Goal: Task Accomplishment & Management: Use online tool/utility

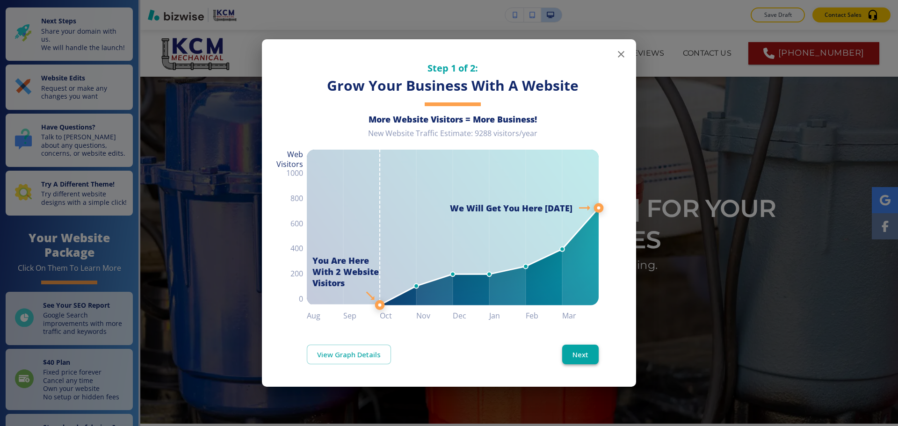
click at [576, 353] on button "Next" at bounding box center [580, 355] width 36 height 20
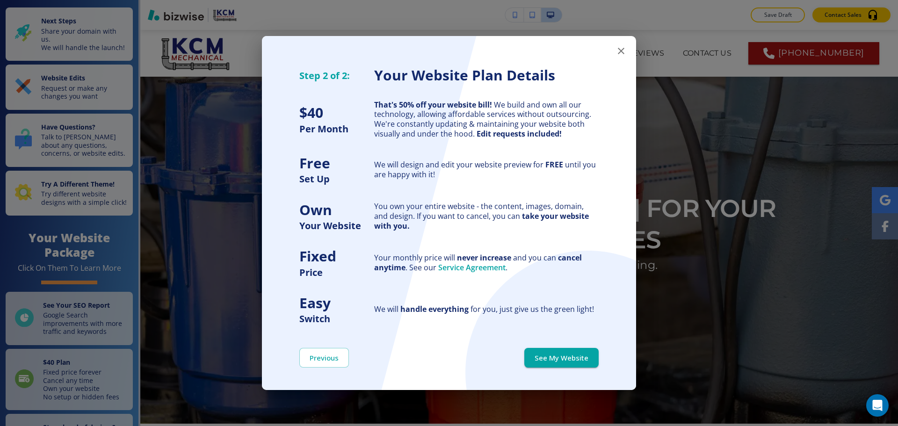
click at [576, 353] on button "See My Website" at bounding box center [561, 358] width 74 height 20
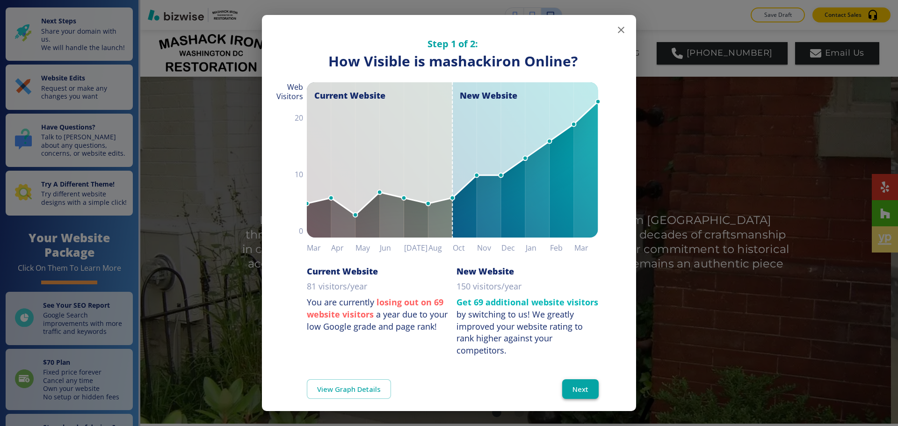
click at [565, 392] on button "Next" at bounding box center [580, 389] width 36 height 20
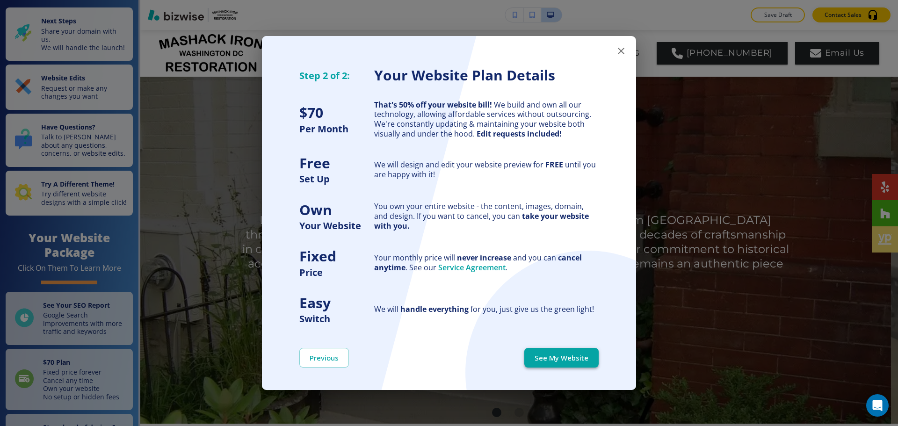
click at [573, 358] on button "See My Website" at bounding box center [561, 358] width 74 height 20
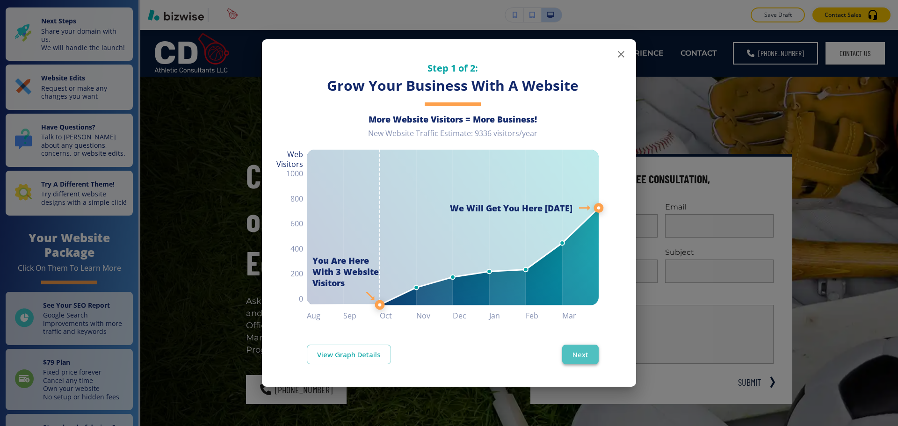
click at [570, 347] on button "Next" at bounding box center [580, 355] width 36 height 20
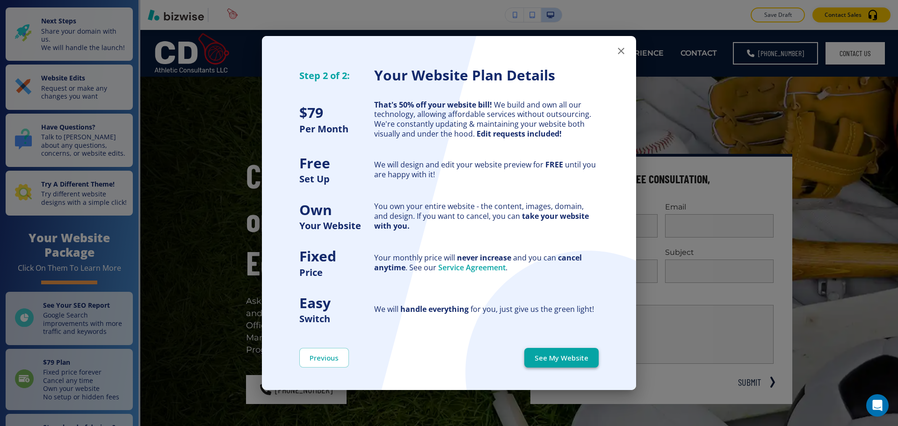
click at [570, 348] on button "See My Website" at bounding box center [561, 358] width 74 height 20
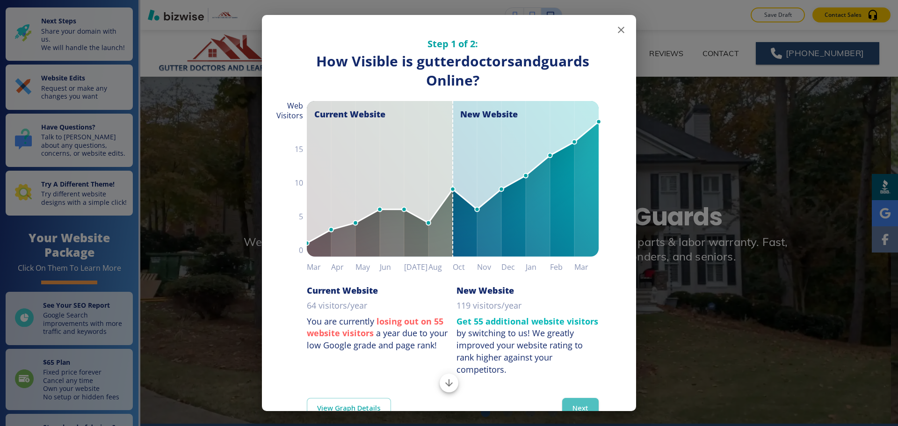
click at [572, 398] on button "Next" at bounding box center [580, 408] width 36 height 20
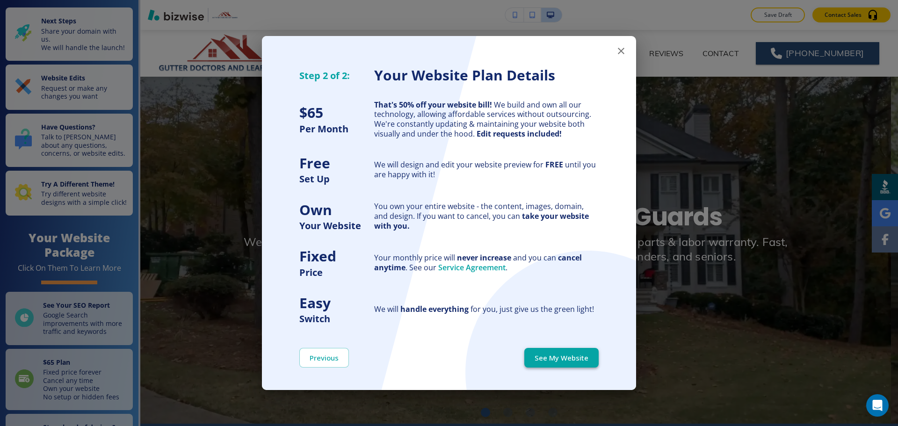
click at [564, 365] on button "See My Website" at bounding box center [561, 358] width 74 height 20
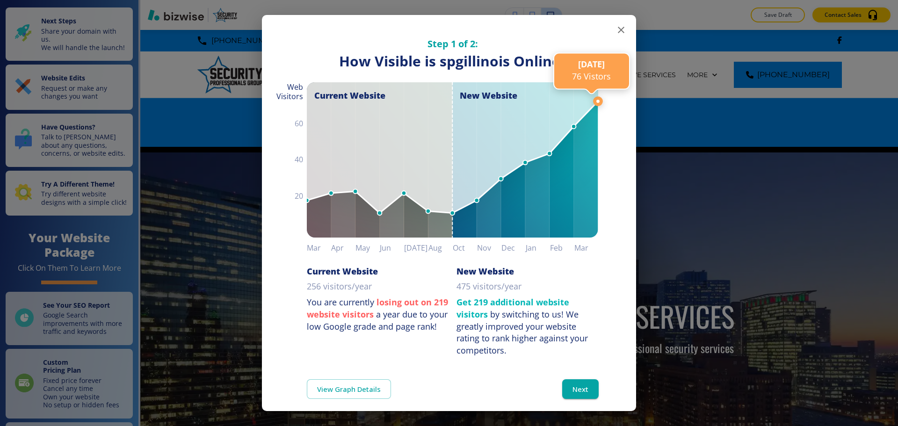
click at [599, 383] on line at bounding box center [599, 101] width 0 height 810
click at [585, 383] on button "Next" at bounding box center [580, 389] width 36 height 20
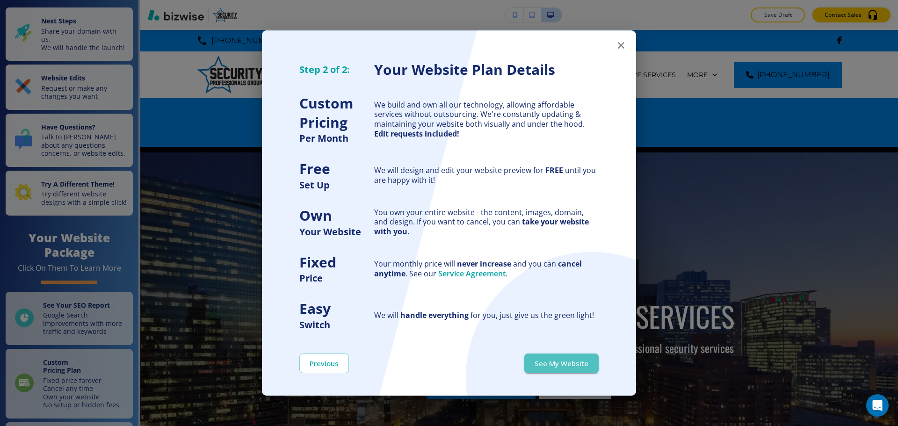
click at [582, 360] on button "See My Website" at bounding box center [561, 363] width 74 height 20
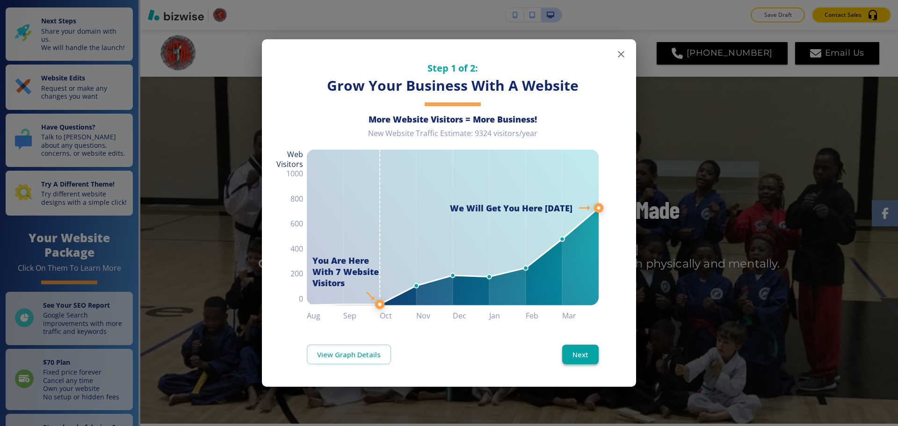
click at [575, 353] on button "Next" at bounding box center [580, 355] width 36 height 20
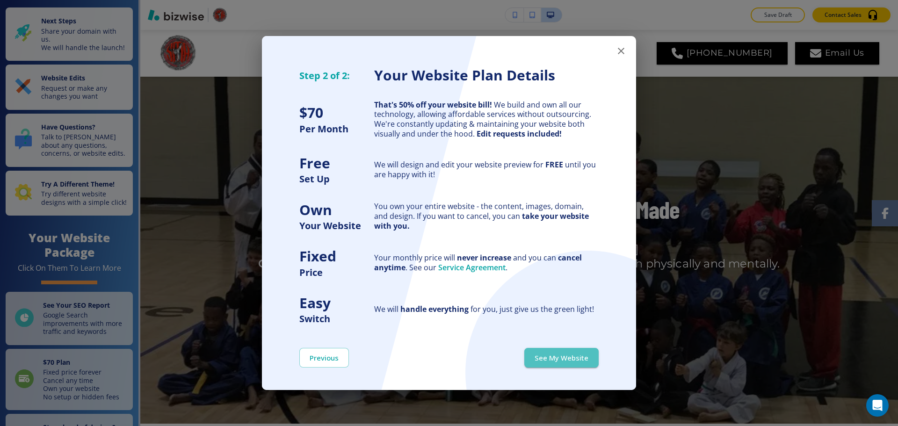
click at [575, 353] on button "See My Website" at bounding box center [561, 358] width 74 height 20
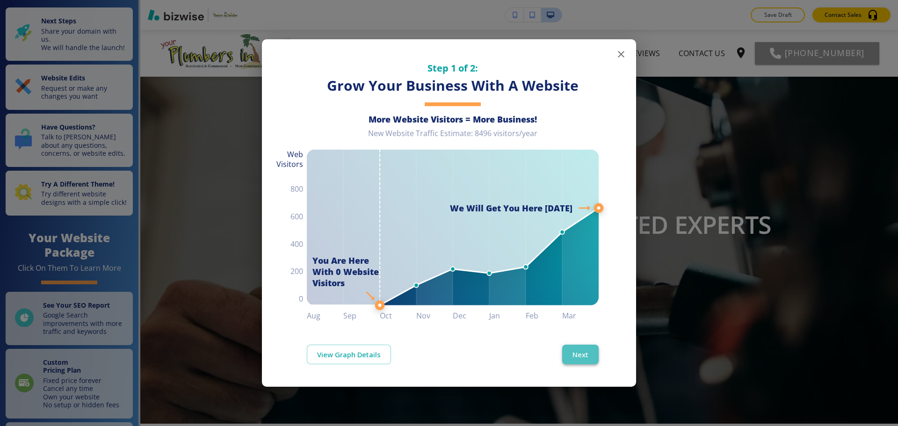
click at [586, 352] on button "Next" at bounding box center [580, 355] width 36 height 20
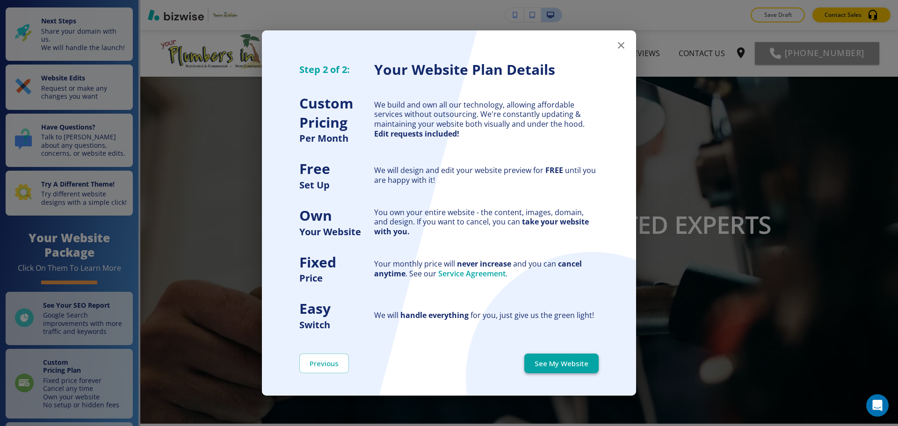
click at [584, 358] on button "See My Website" at bounding box center [561, 363] width 74 height 20
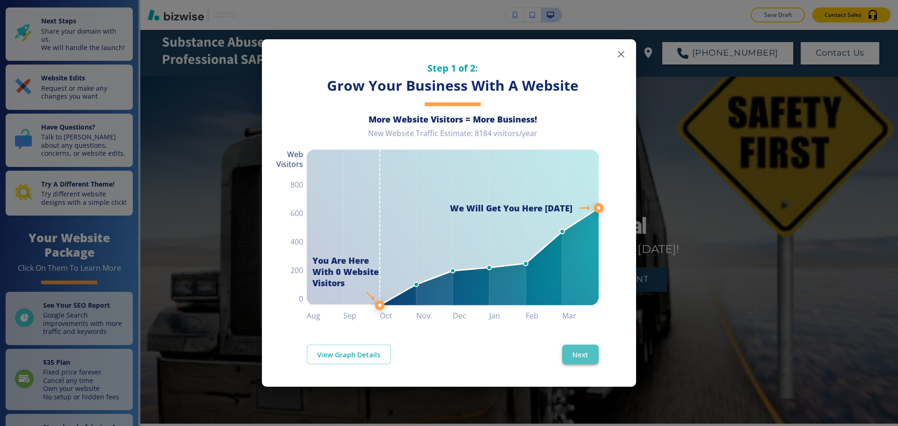
click at [578, 349] on button "Next" at bounding box center [580, 355] width 36 height 20
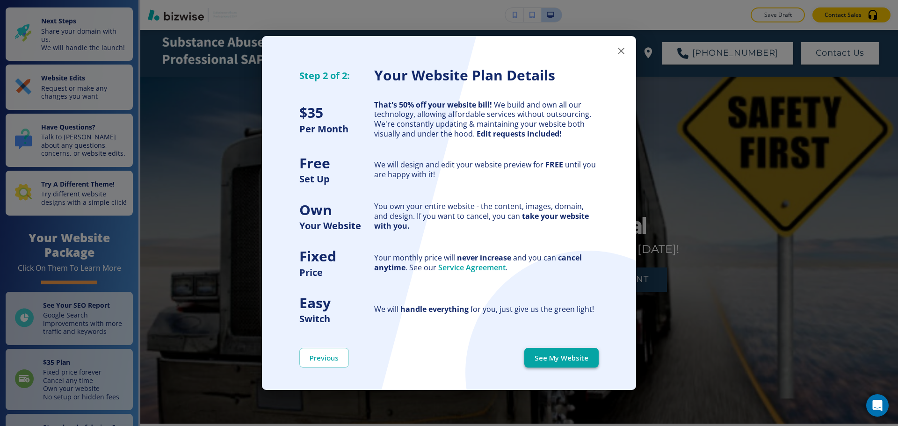
click at [578, 349] on button "See My Website" at bounding box center [561, 358] width 74 height 20
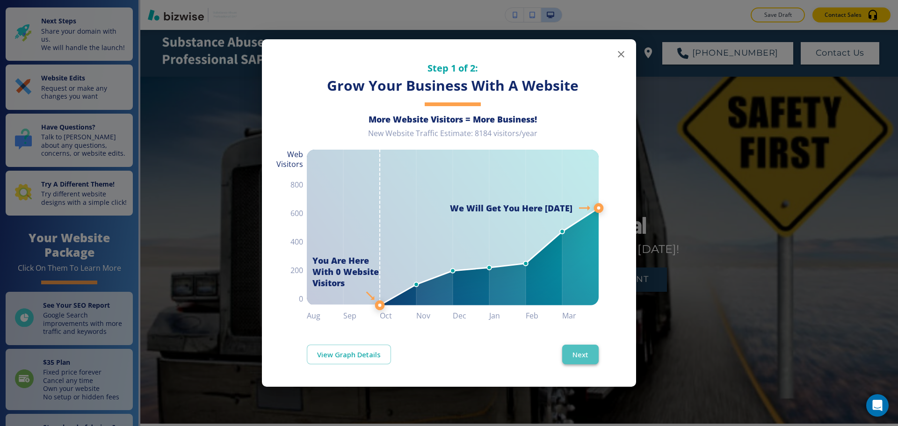
click at [594, 350] on button "Next" at bounding box center [580, 355] width 36 height 20
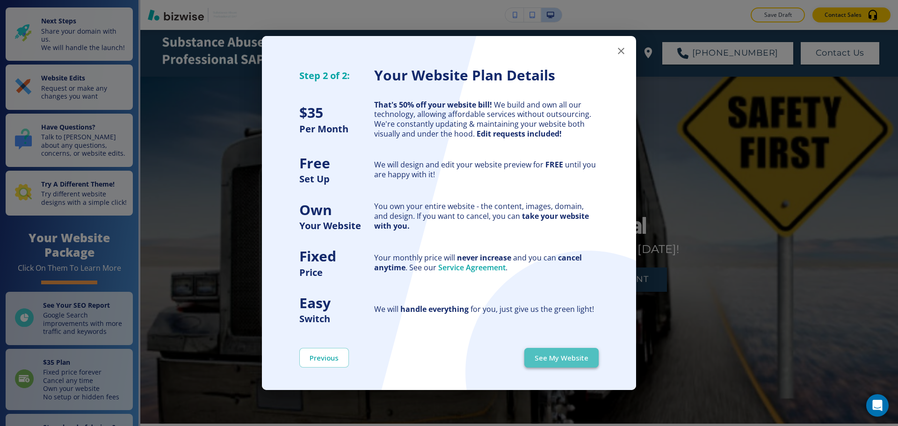
click at [584, 353] on button "See My Website" at bounding box center [561, 358] width 74 height 20
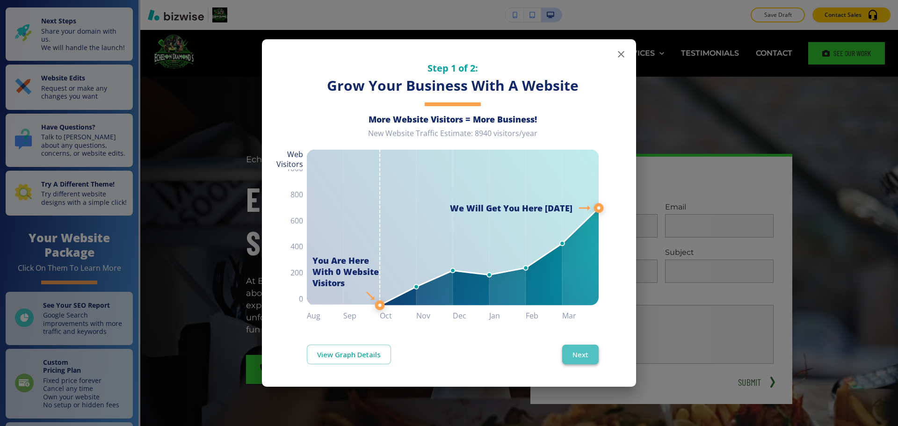
click at [585, 354] on button "Next" at bounding box center [580, 355] width 36 height 20
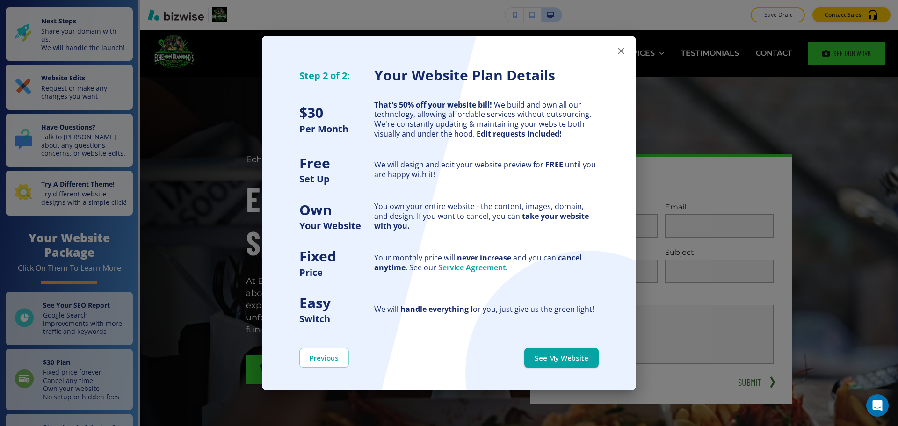
click at [585, 354] on button "See My Website" at bounding box center [561, 358] width 74 height 20
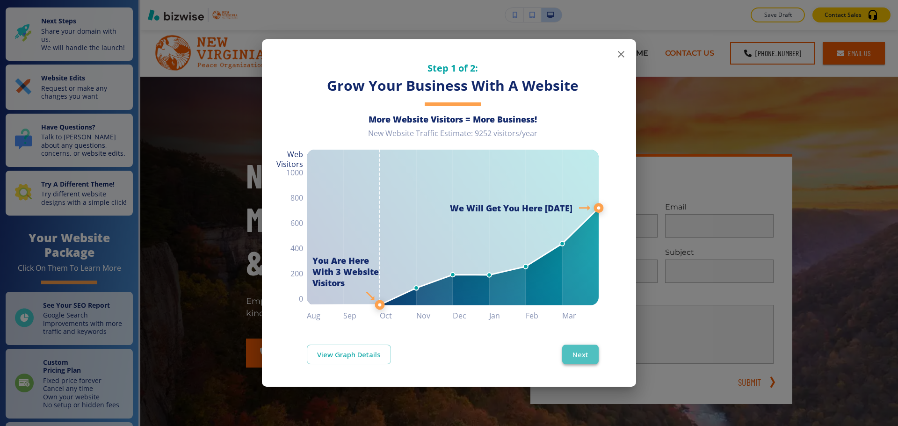
click at [593, 350] on button "Next" at bounding box center [580, 355] width 36 height 20
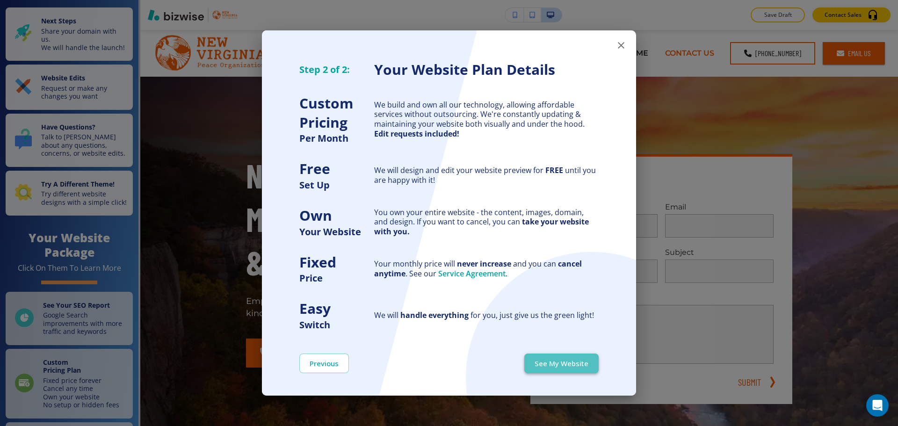
click at [584, 364] on button "See My Website" at bounding box center [561, 363] width 74 height 20
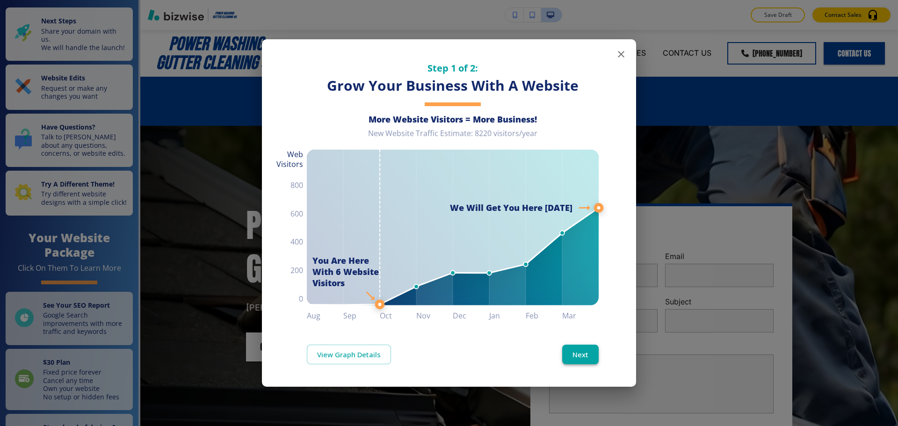
click at [578, 348] on button "Next" at bounding box center [580, 355] width 36 height 20
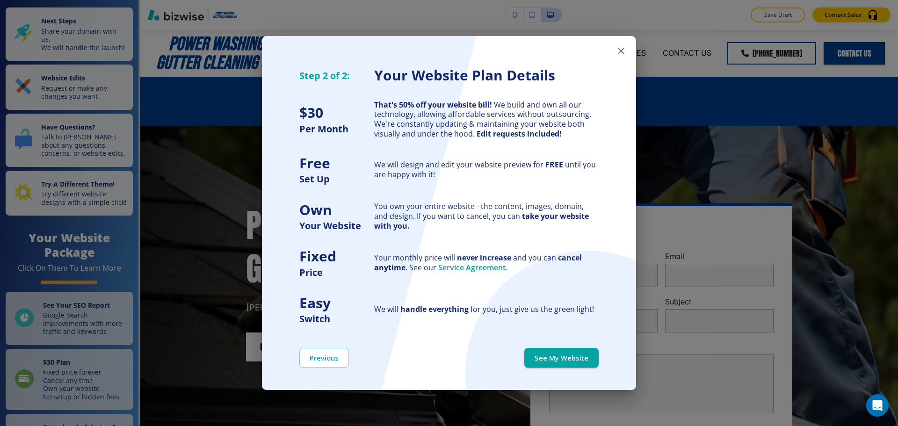
click at [578, 348] on button "See My Website" at bounding box center [561, 358] width 74 height 20
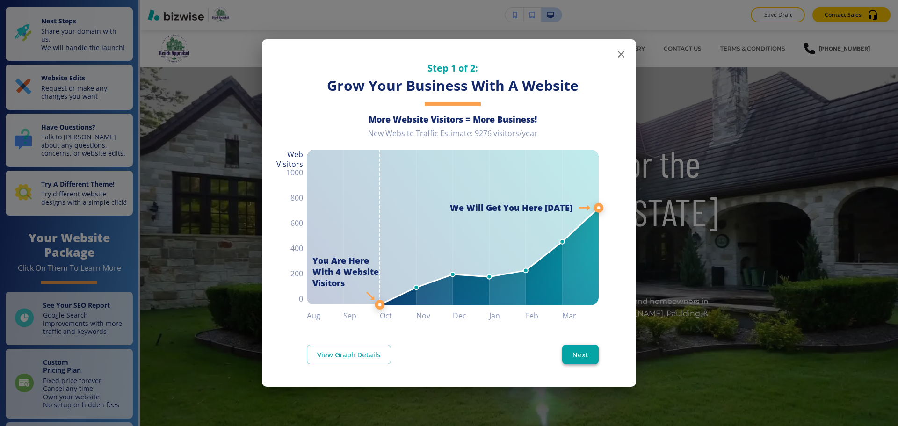
click at [585, 362] on button "Next" at bounding box center [580, 355] width 36 height 20
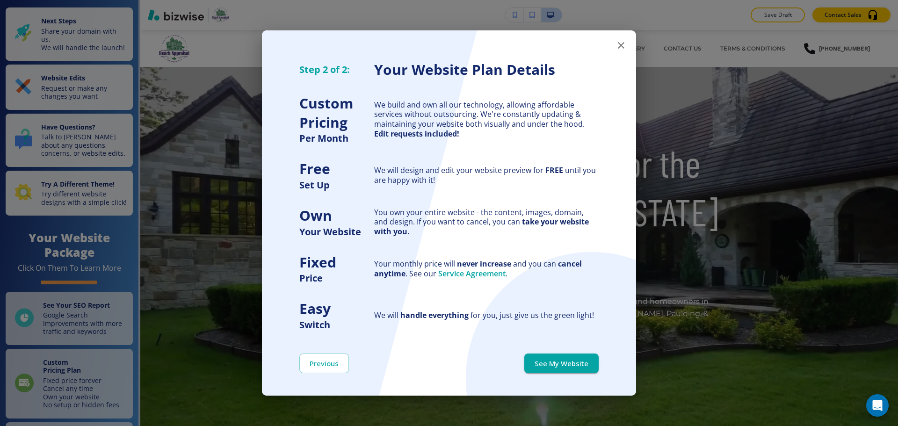
click at [585, 362] on button "See My Website" at bounding box center [561, 363] width 74 height 20
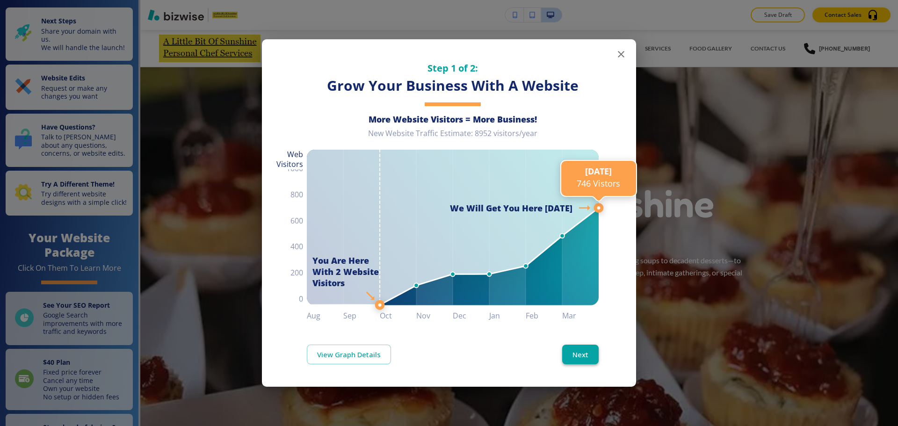
click at [584, 349] on button "Next" at bounding box center [580, 355] width 36 height 20
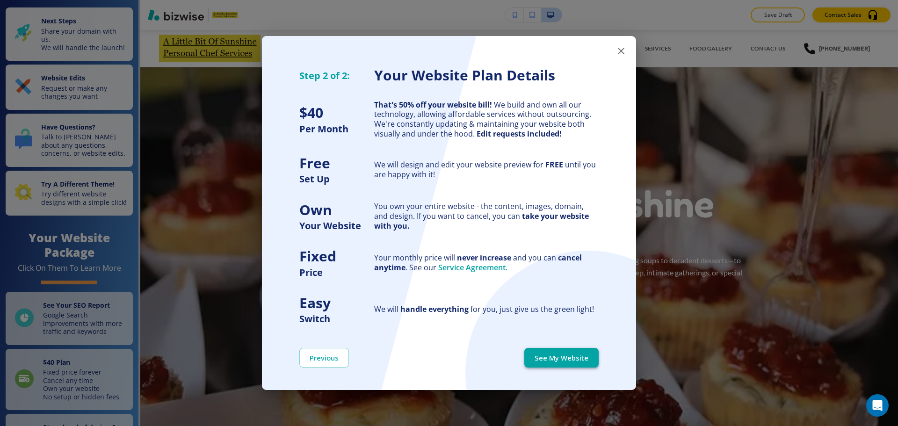
click at [581, 353] on button "See My Website" at bounding box center [561, 358] width 74 height 20
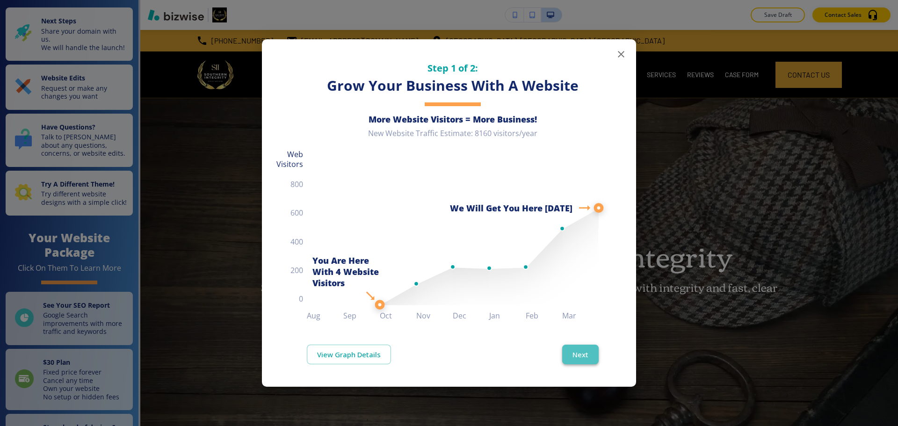
click at [592, 359] on button "Next" at bounding box center [580, 355] width 36 height 20
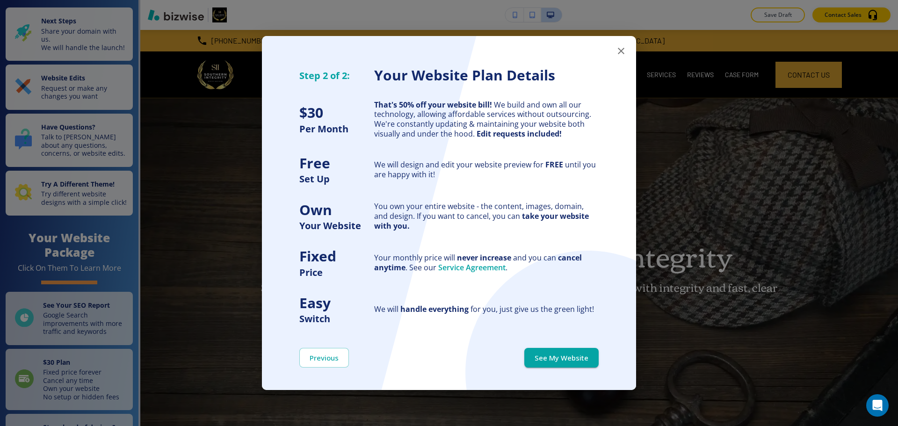
click at [592, 358] on button "See My Website" at bounding box center [561, 358] width 74 height 20
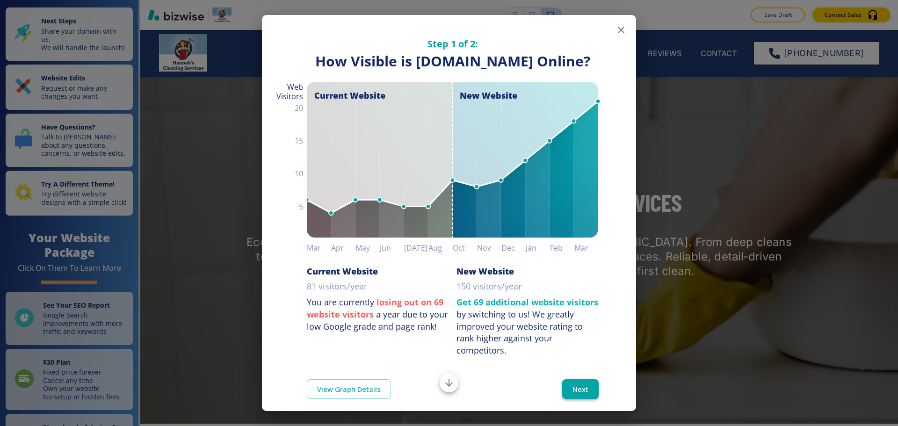
click at [562, 399] on button "Next" at bounding box center [580, 389] width 36 height 20
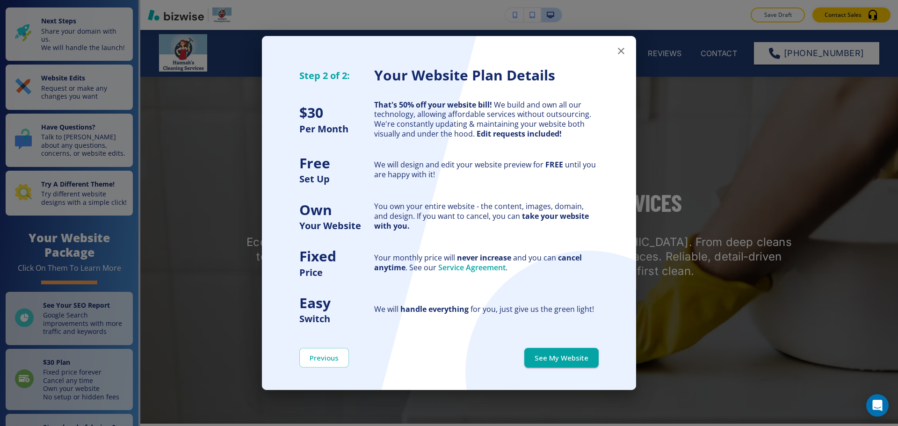
click at [564, 364] on button "See My Website" at bounding box center [561, 358] width 74 height 20
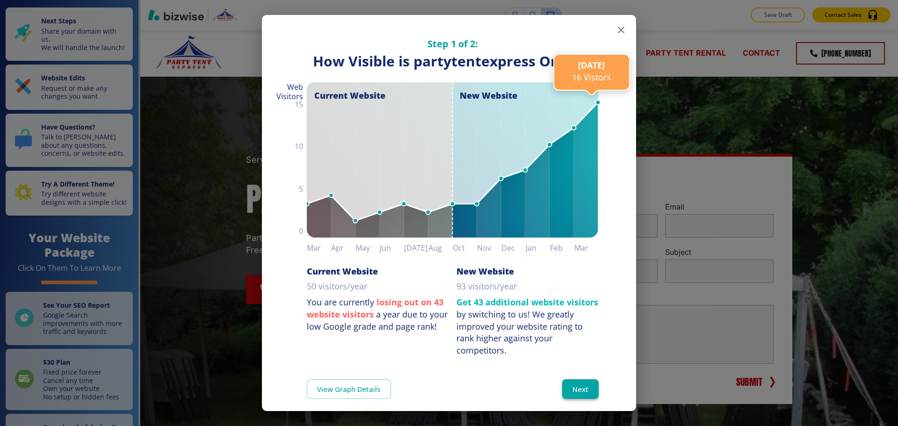
click at [589, 386] on button "Next" at bounding box center [580, 389] width 36 height 20
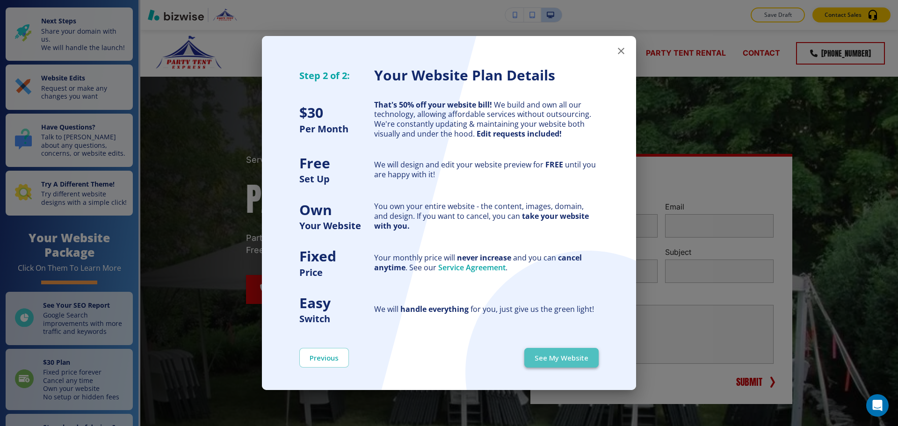
click at [572, 361] on button "See My Website" at bounding box center [561, 358] width 74 height 20
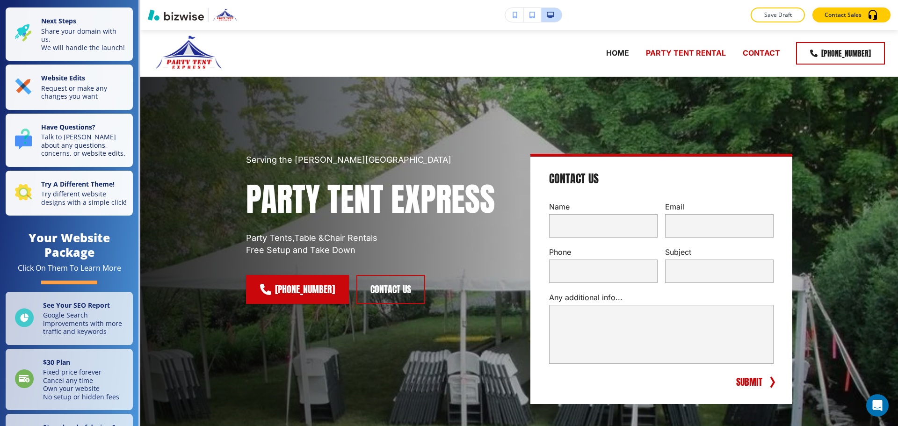
click at [186, 96] on div "Serving the Hudson Valley Area PARTY TENT EXPRESS Party Tents,Table &Chair Rent…" at bounding box center [518, 279] width 757 height 404
click at [43, 100] on p "Request or make any changes you want" at bounding box center [84, 91] width 86 height 16
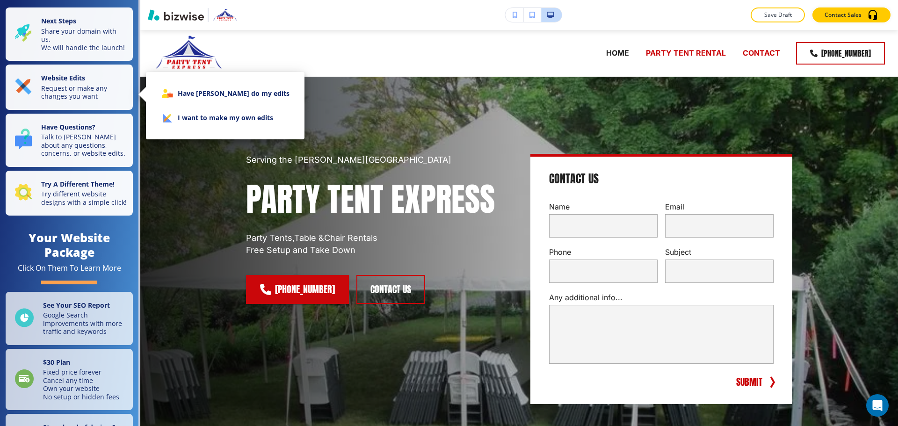
click at [218, 119] on li "I want to make my own edits" at bounding box center [225, 118] width 144 height 24
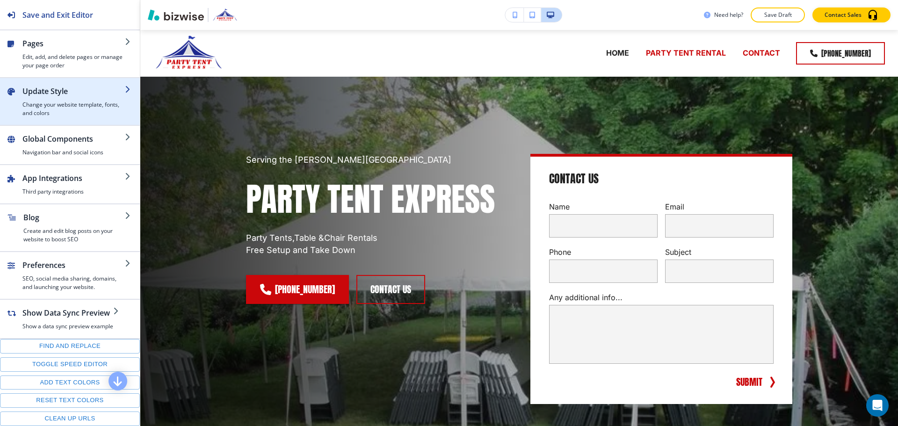
click at [58, 93] on h2 "Update Style" at bounding box center [73, 91] width 102 height 11
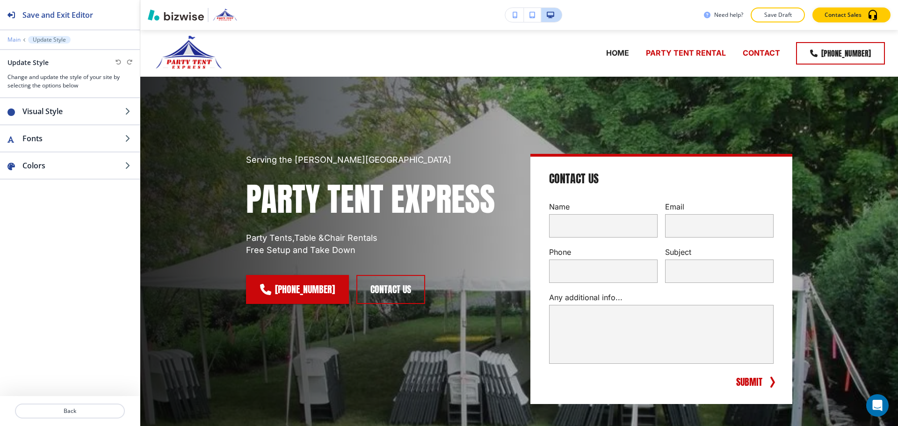
click at [16, 43] on p "Main" at bounding box center [13, 39] width 13 height 7
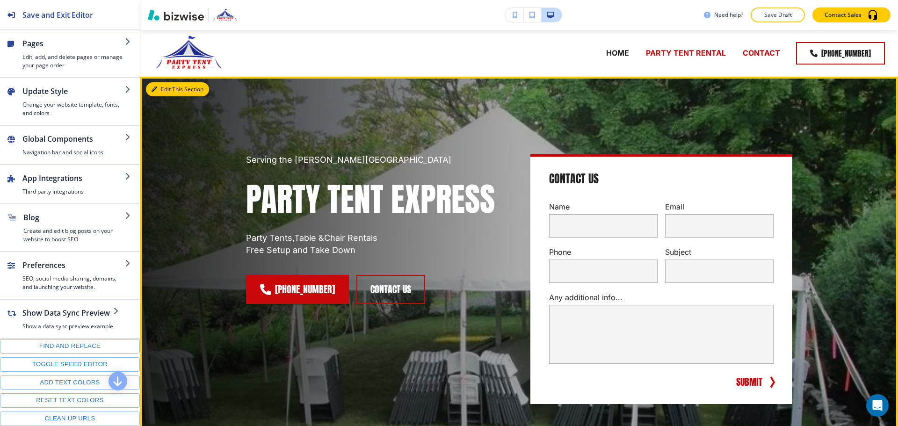
click at [166, 93] on button "Edit This Section" at bounding box center [177, 89] width 63 height 14
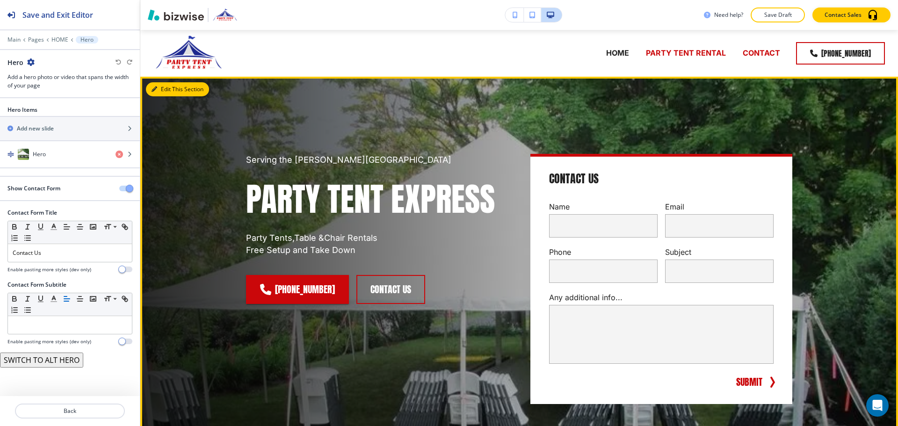
scroll to position [47, 0]
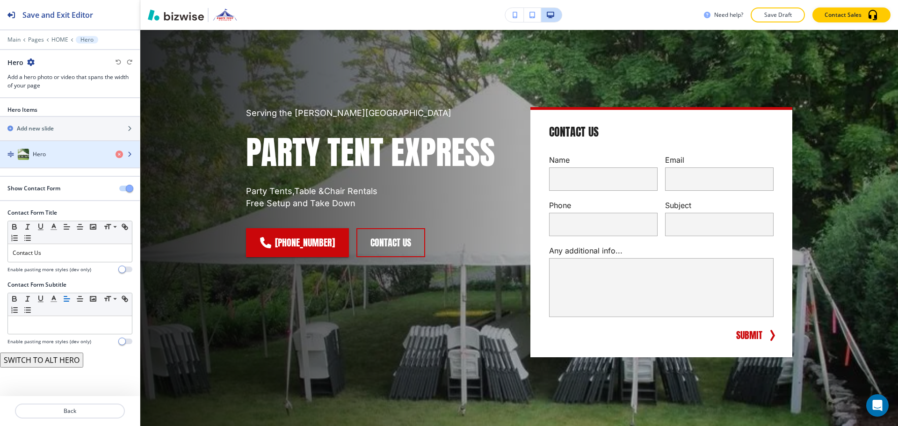
click at [42, 160] on div "button" at bounding box center [70, 163] width 140 height 7
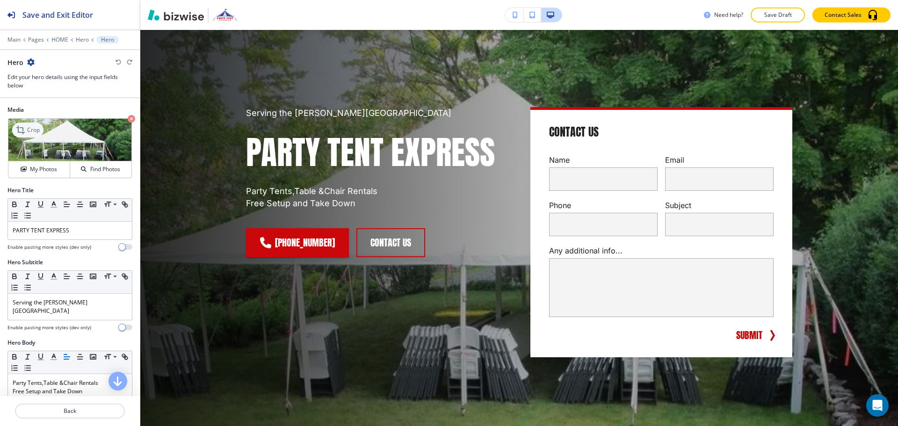
click at [35, 128] on p "Crop" at bounding box center [33, 130] width 13 height 8
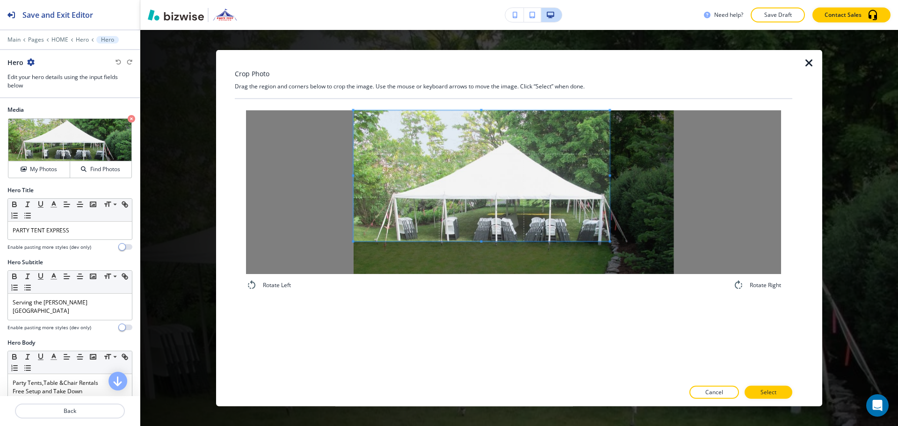
click at [439, 167] on span at bounding box center [481, 175] width 256 height 131
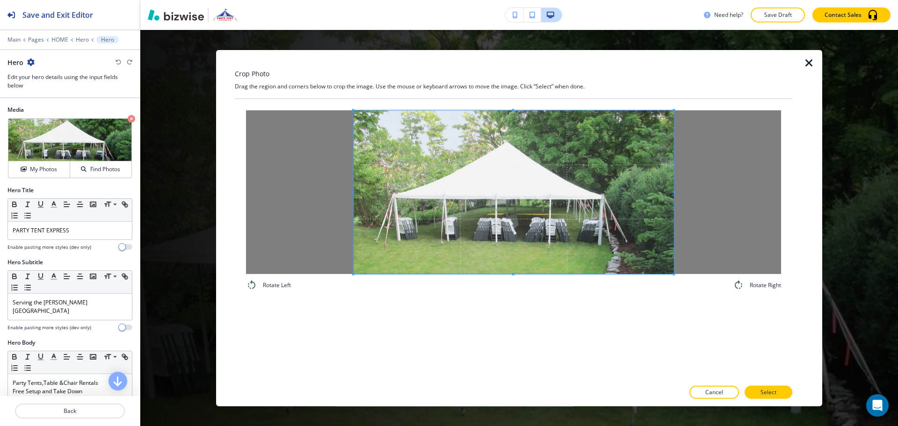
click at [727, 311] on div "Rotate Left Rotate Right" at bounding box center [513, 239] width 557 height 281
click at [759, 394] on button "Select" at bounding box center [768, 392] width 48 height 13
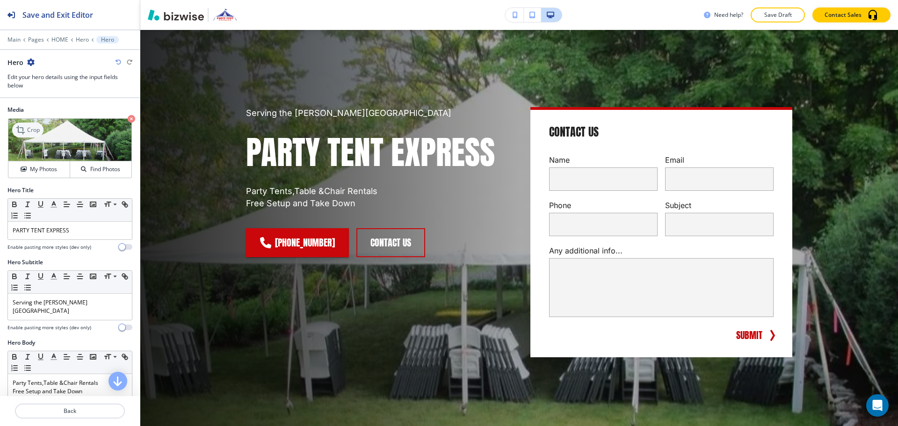
click at [25, 130] on icon at bounding box center [21, 129] width 11 height 11
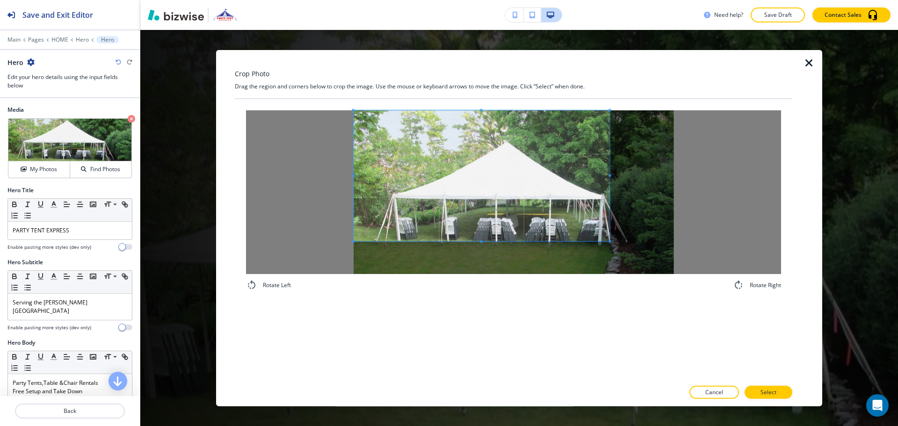
click at [433, 162] on span at bounding box center [481, 175] width 256 height 131
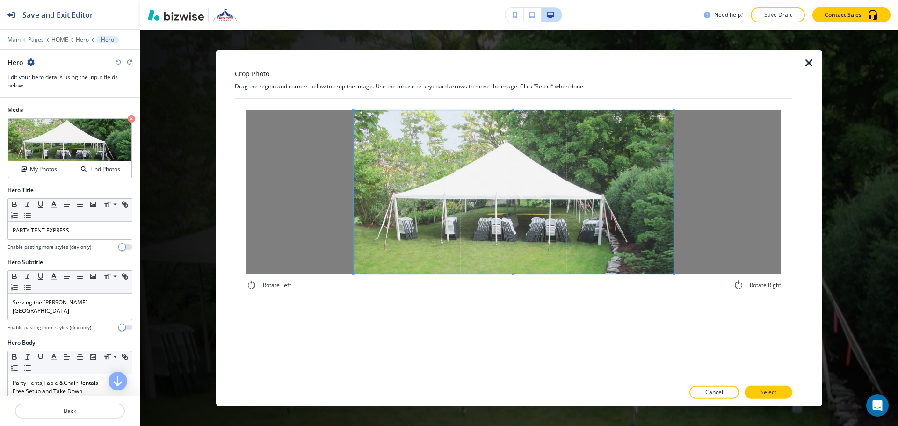
click at [707, 302] on div "Rotate Left Rotate Right" at bounding box center [513, 200] width 557 height 203
click at [775, 394] on p "Select" at bounding box center [768, 392] width 16 height 8
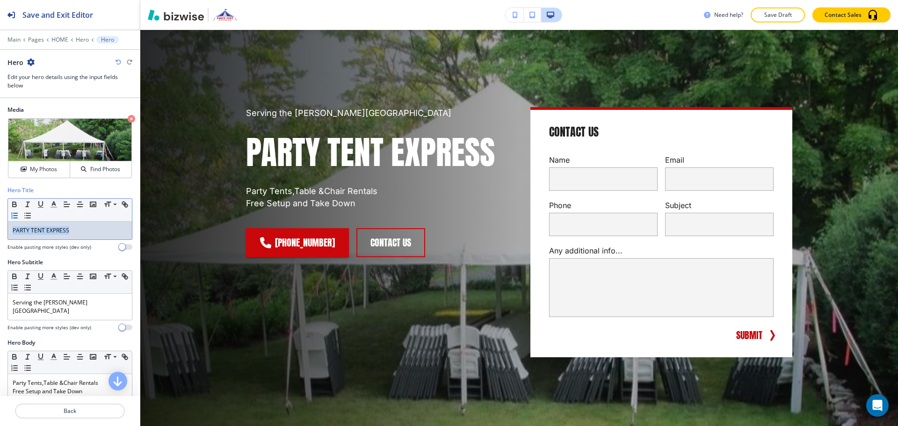
drag, startPoint x: 77, startPoint y: 228, endPoint x: 28, endPoint y: 218, distance: 49.7
click at [7, 229] on div "Hero Title Small Normal Large Huge PARTY TENT EXPRESS Enable pasting more style…" at bounding box center [70, 222] width 140 height 72
click at [50, 203] on icon "button" at bounding box center [54, 204] width 8 height 8
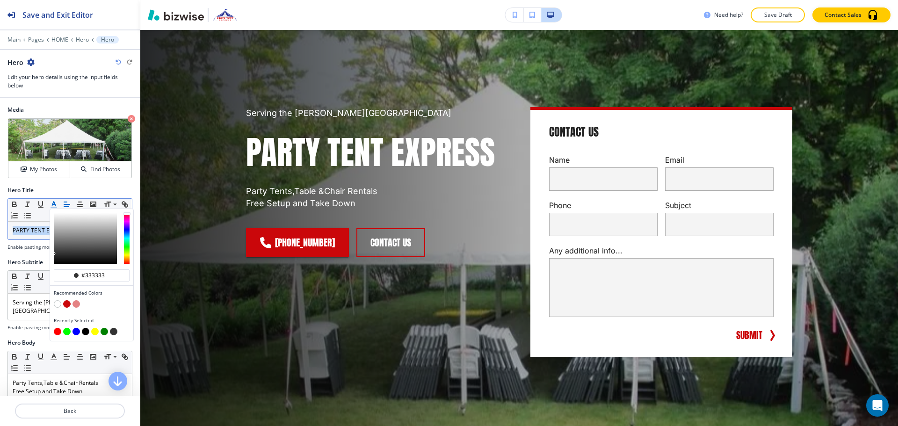
click at [64, 305] on button "button" at bounding box center [66, 303] width 7 height 7
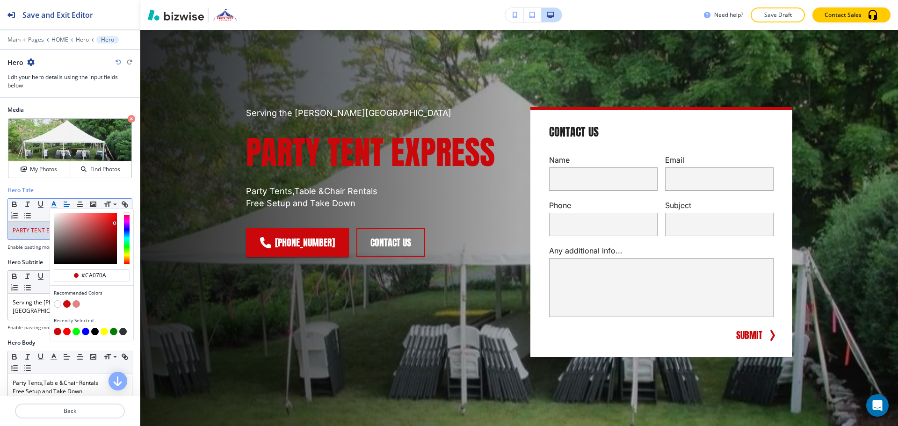
click at [65, 332] on button "button" at bounding box center [66, 331] width 7 height 7
type input "#ff0000"
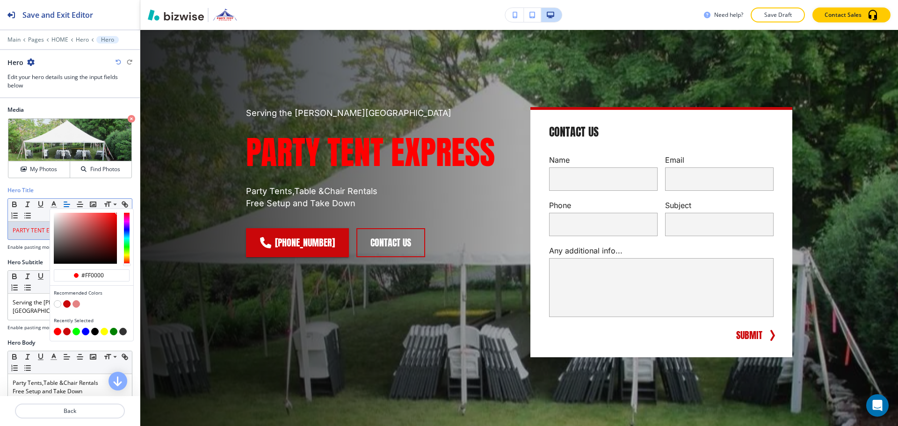
click at [74, 190] on div "Hero Title" at bounding box center [69, 190] width 125 height 8
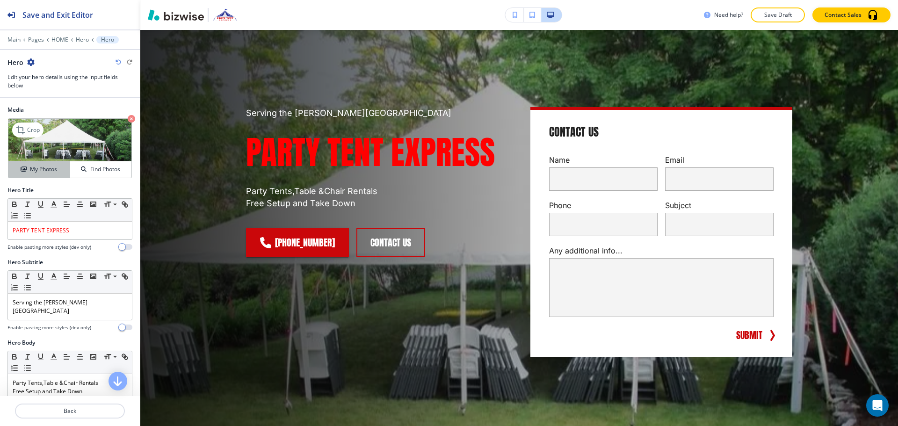
click at [55, 177] on button "My Photos" at bounding box center [39, 169] width 62 height 16
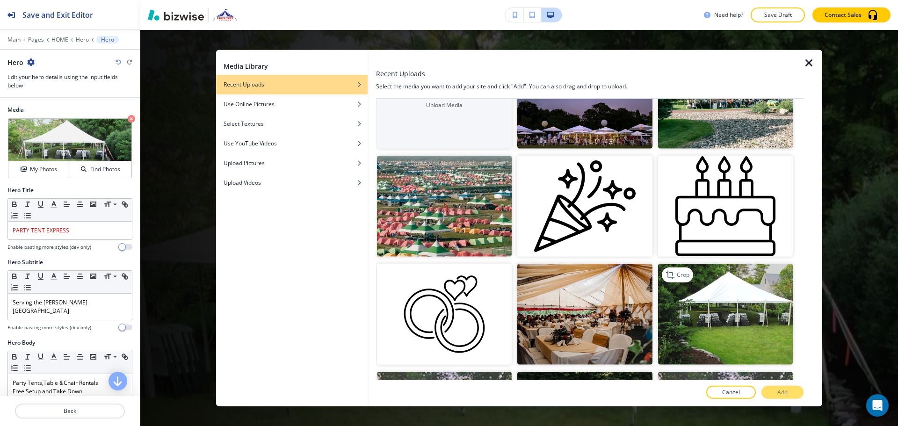
scroll to position [94, 0]
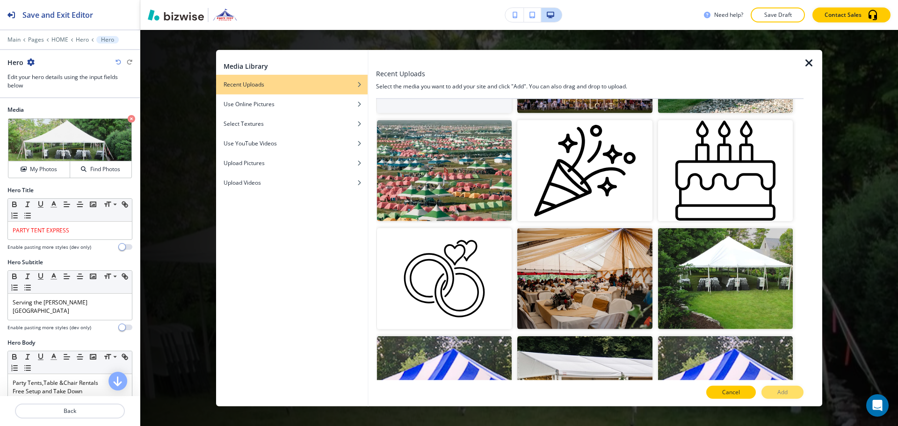
click at [735, 386] on button "Cancel" at bounding box center [731, 392] width 50 height 13
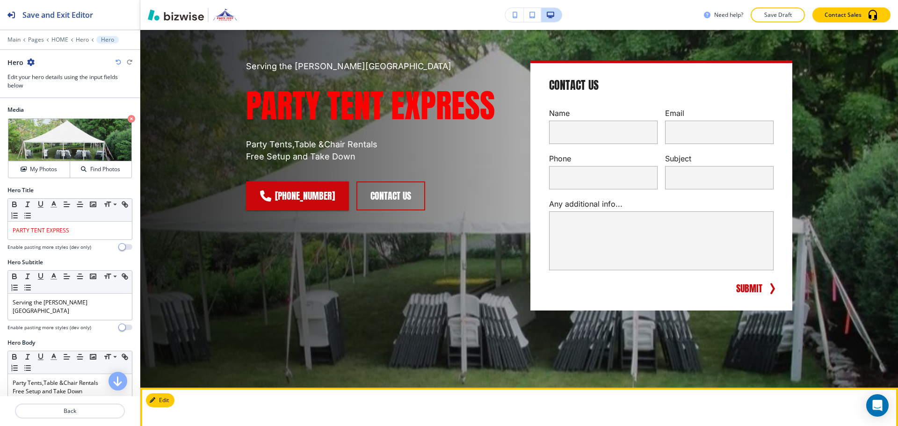
scroll to position [0, 0]
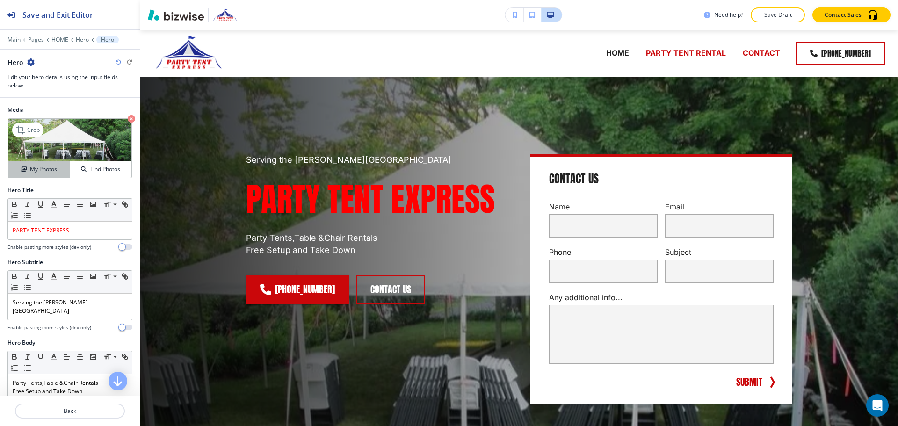
click at [30, 167] on h4 "My Photos" at bounding box center [43, 169] width 27 height 8
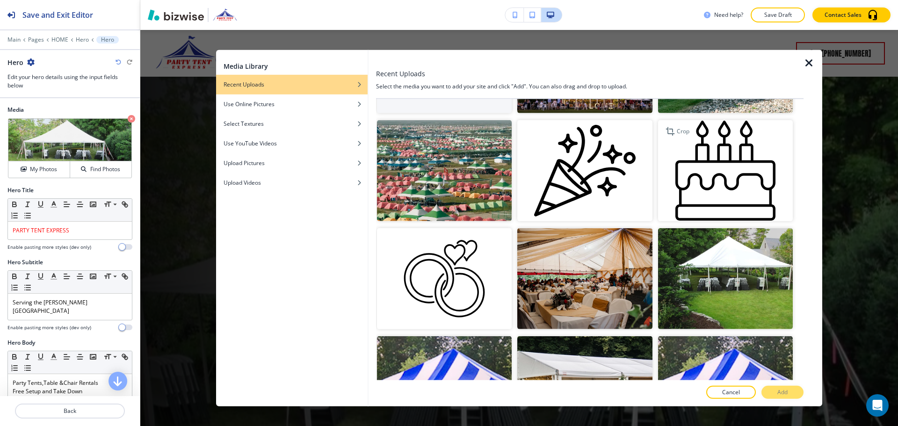
scroll to position [140, 0]
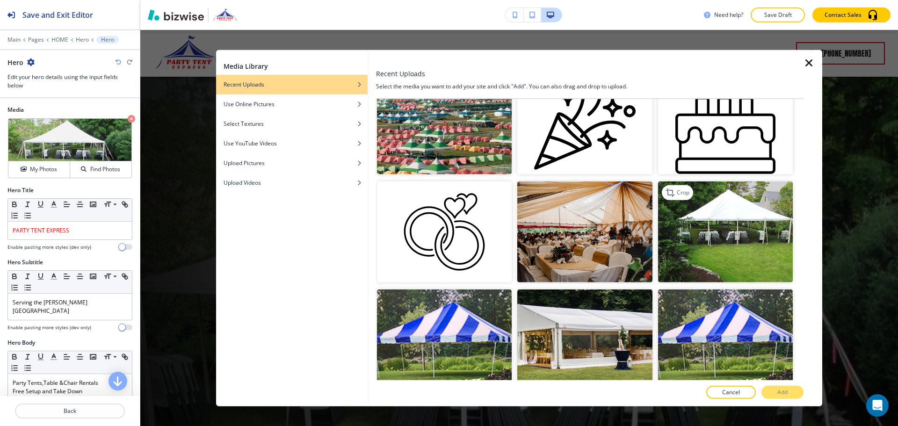
click at [725, 217] on img "button" at bounding box center [725, 231] width 135 height 101
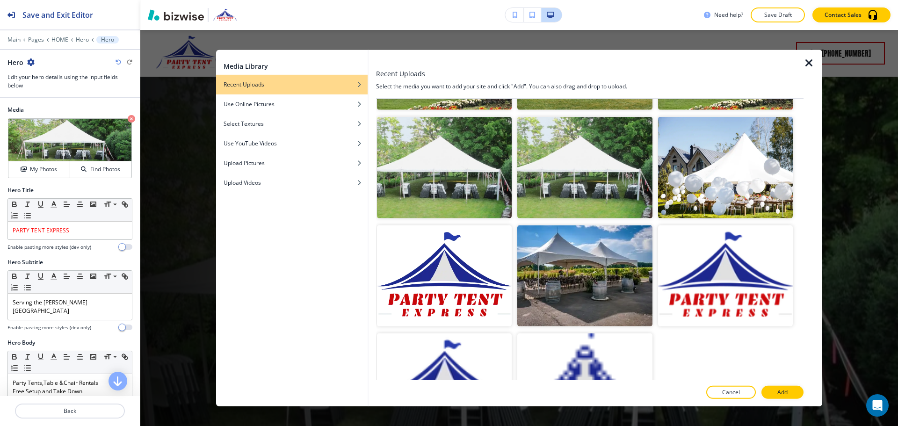
scroll to position [468, 0]
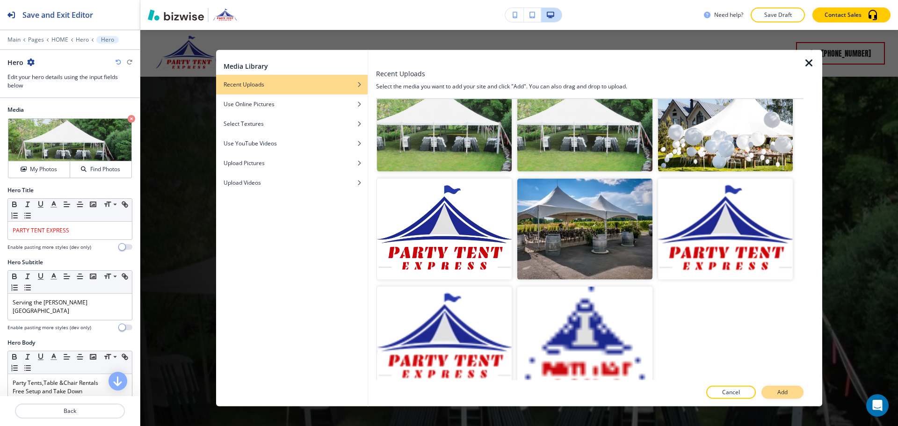
click at [776, 396] on button "Add" at bounding box center [782, 392] width 42 height 13
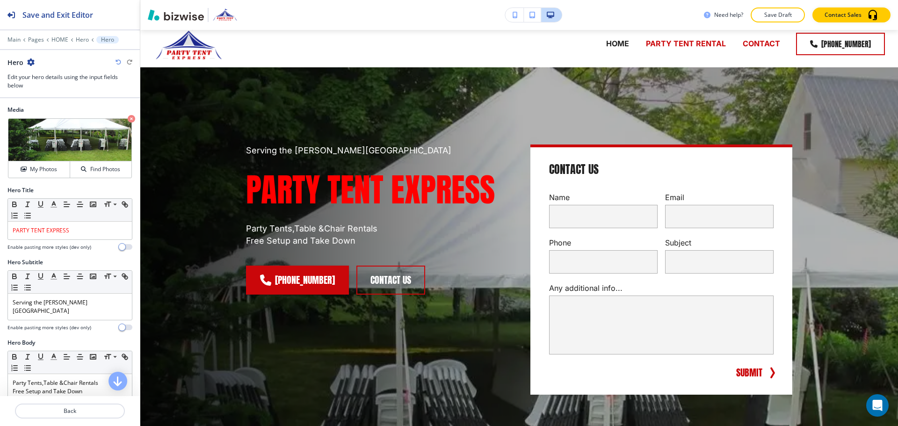
scroll to position [0, 0]
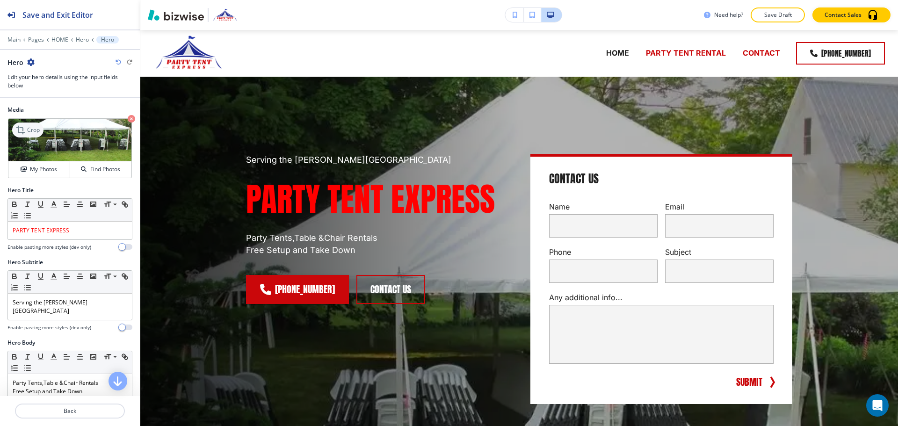
click at [22, 129] on icon at bounding box center [21, 129] width 11 height 11
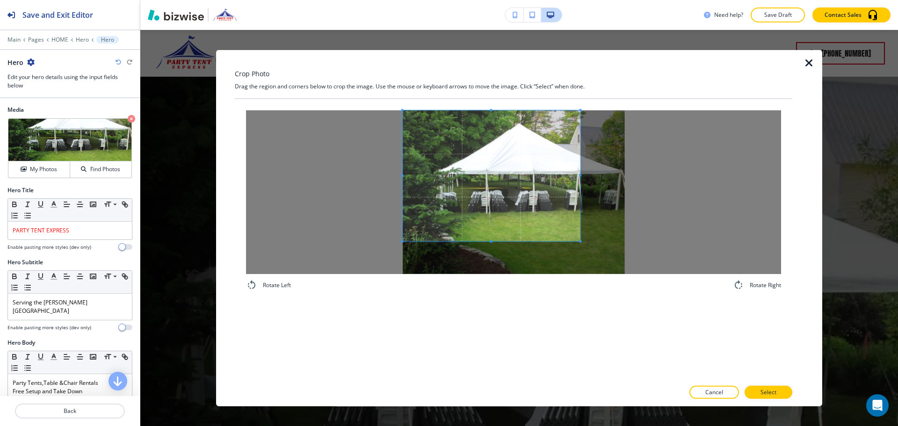
click at [446, 177] on span at bounding box center [492, 175] width 178 height 131
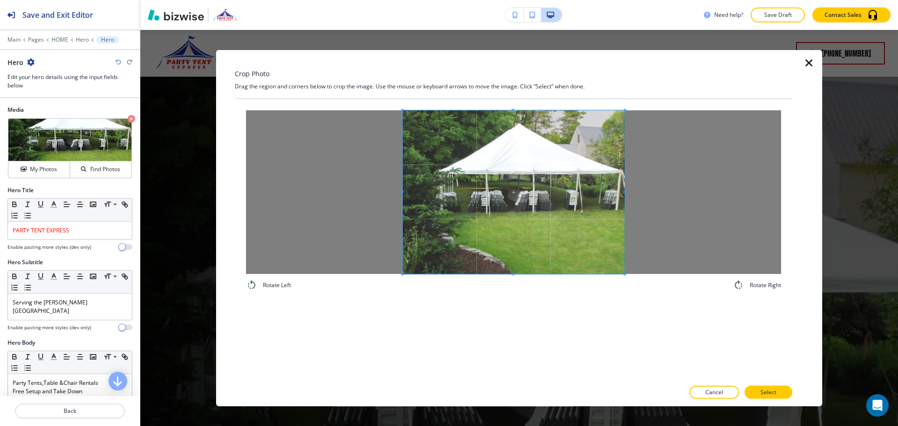
click at [700, 303] on div "Rotate Left Rotate Right" at bounding box center [513, 239] width 557 height 281
click at [767, 390] on p "Select" at bounding box center [768, 392] width 16 height 8
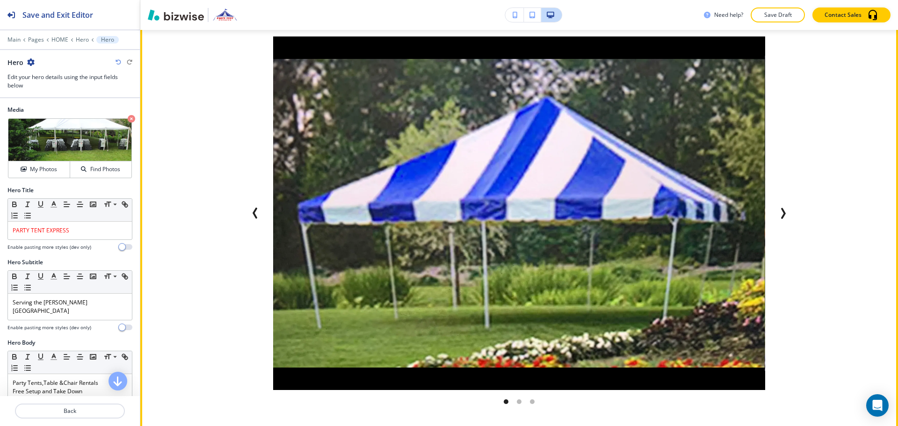
scroll to position [1169, 0]
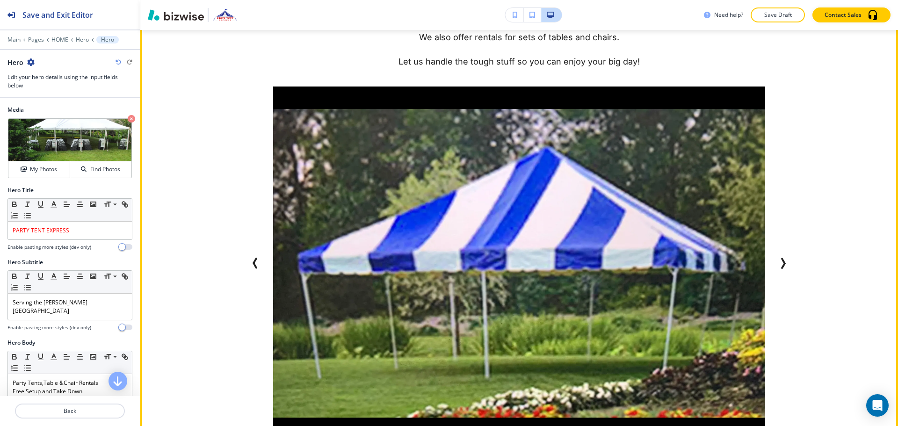
click at [778, 267] on icon "Next Slide" at bounding box center [782, 263] width 11 height 11
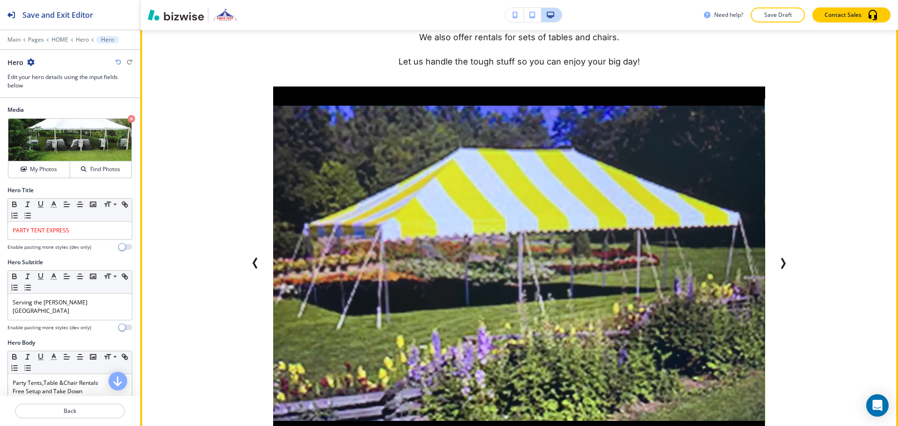
click at [778, 267] on icon "Next Slide" at bounding box center [782, 263] width 11 height 11
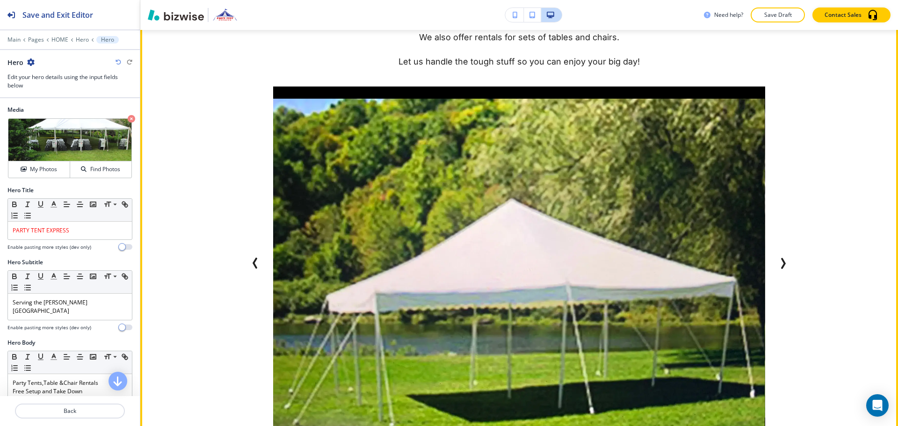
click at [778, 268] on icon "Next Slide" at bounding box center [782, 263] width 11 height 11
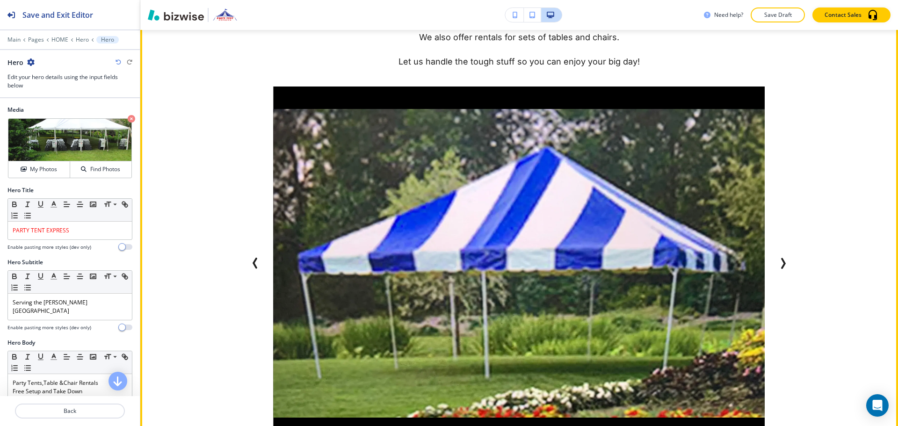
click at [778, 268] on icon "Next Slide" at bounding box center [782, 263] width 11 height 11
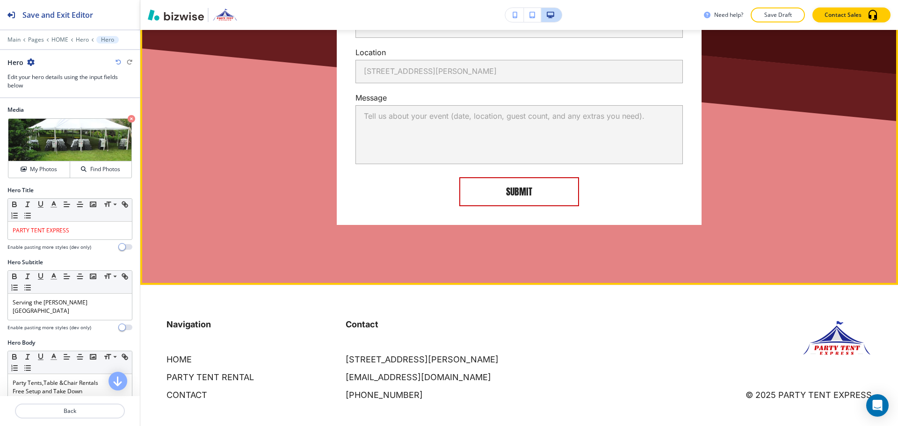
scroll to position [2690, 0]
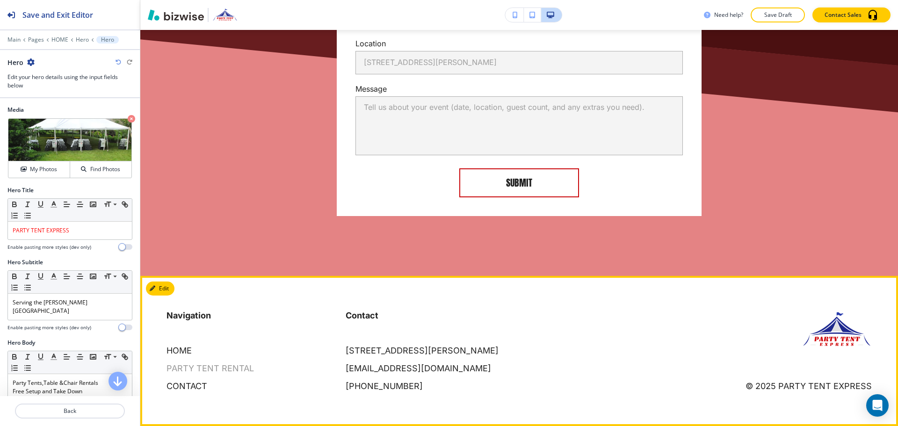
click at [224, 362] on p "PARTY TENT RENTAL" at bounding box center [209, 368] width 87 height 12
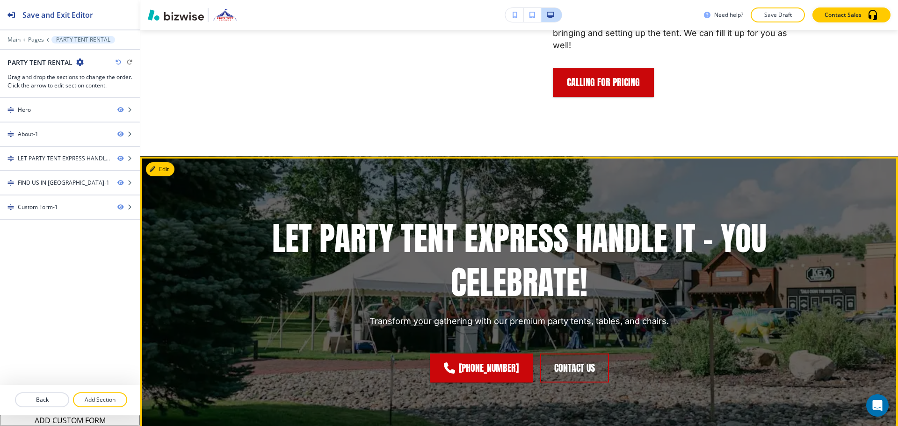
scroll to position [1122, 0]
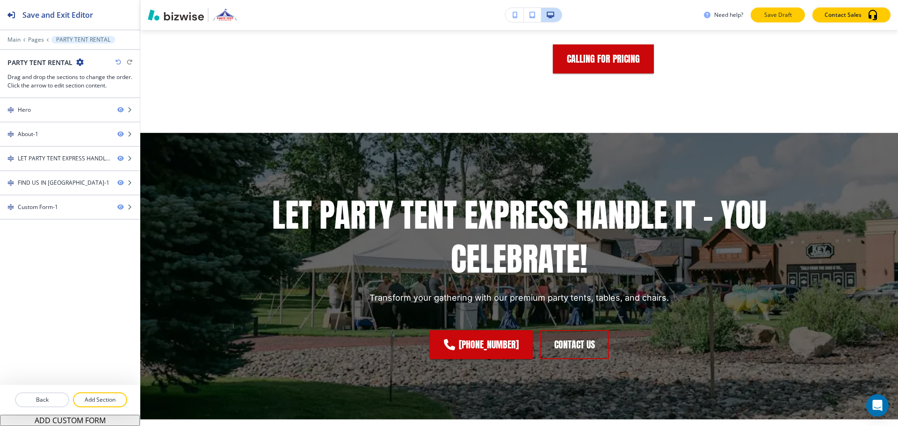
click at [765, 15] on p "Save Draft" at bounding box center [778, 15] width 30 height 8
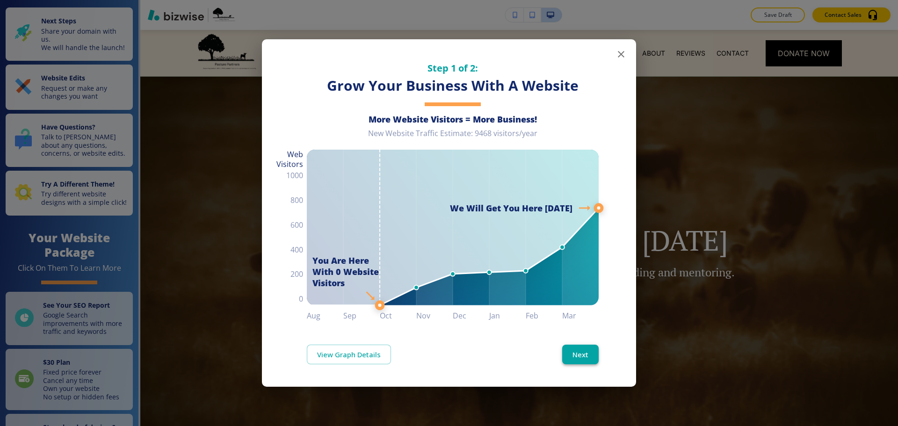
click at [583, 361] on button "Next" at bounding box center [580, 355] width 36 height 20
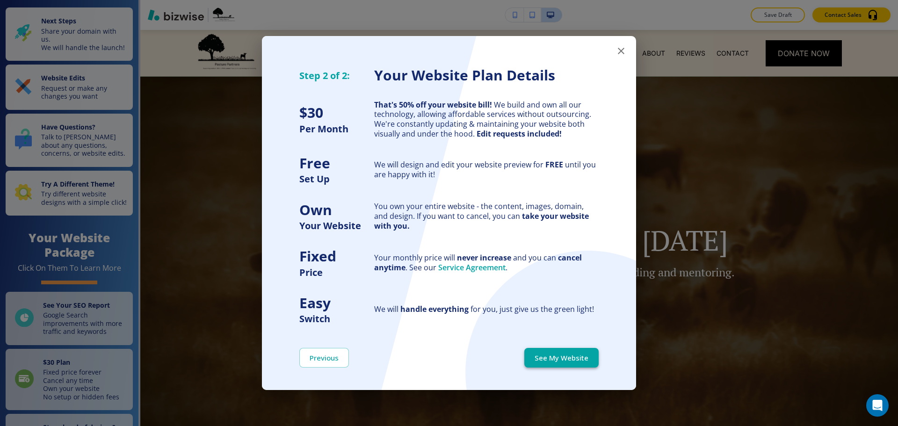
click at [582, 353] on button "See My Website" at bounding box center [561, 358] width 74 height 20
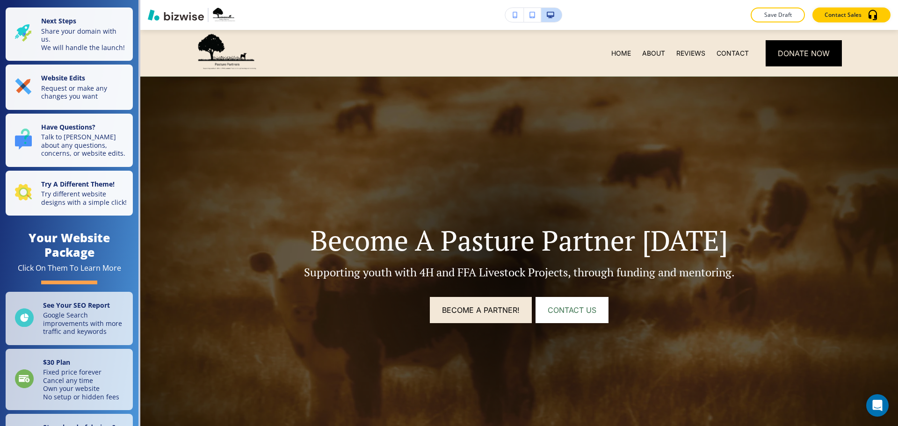
click at [229, 12] on img "button" at bounding box center [224, 14] width 24 height 15
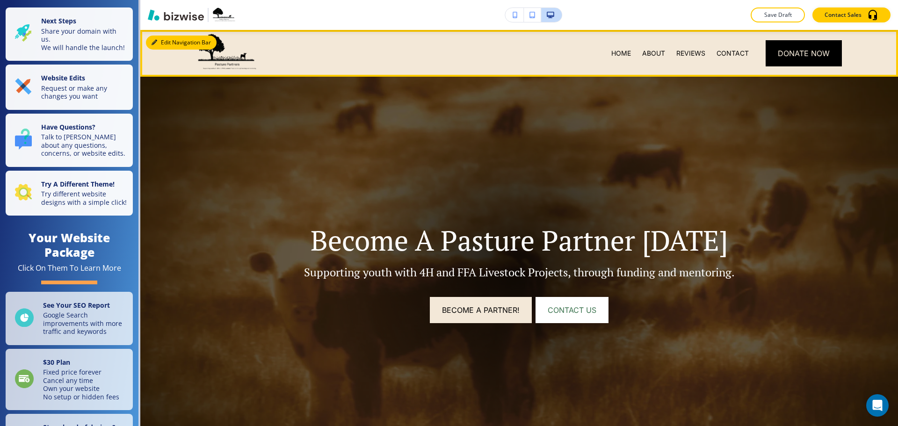
click at [166, 41] on button "Edit Navigation Bar" at bounding box center [181, 43] width 71 height 14
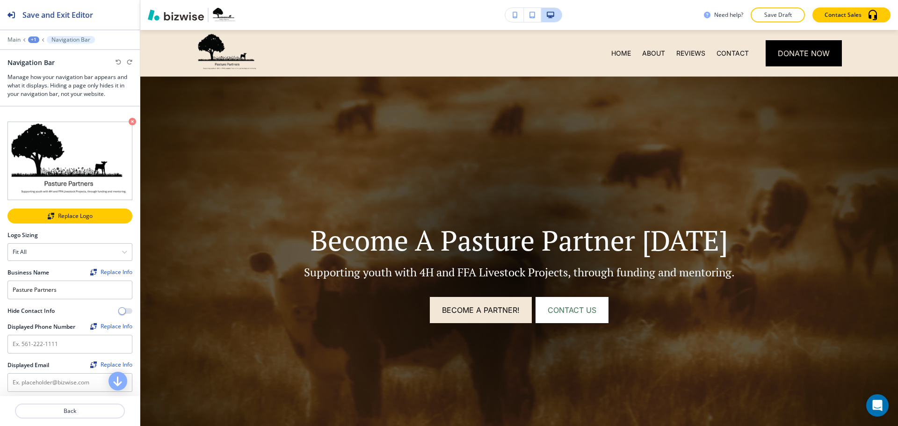
click at [82, 213] on div "Replace Logo" at bounding box center [69, 216] width 123 height 7
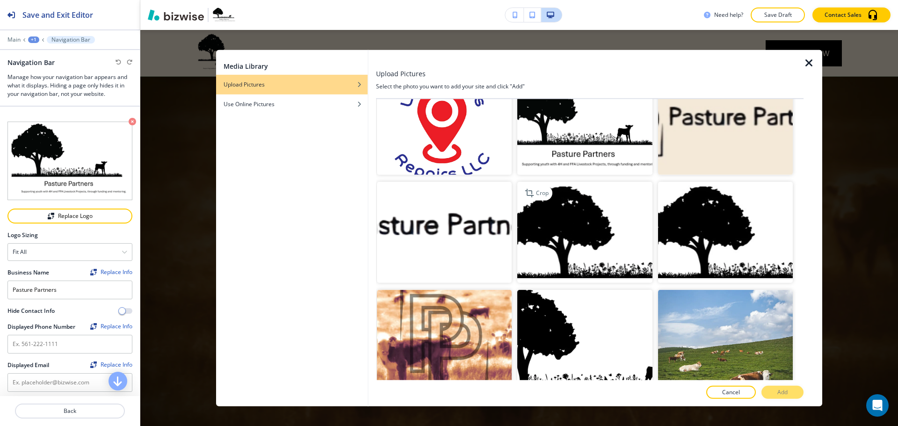
scroll to position [140, 0]
click at [584, 301] on img "button" at bounding box center [584, 339] width 135 height 101
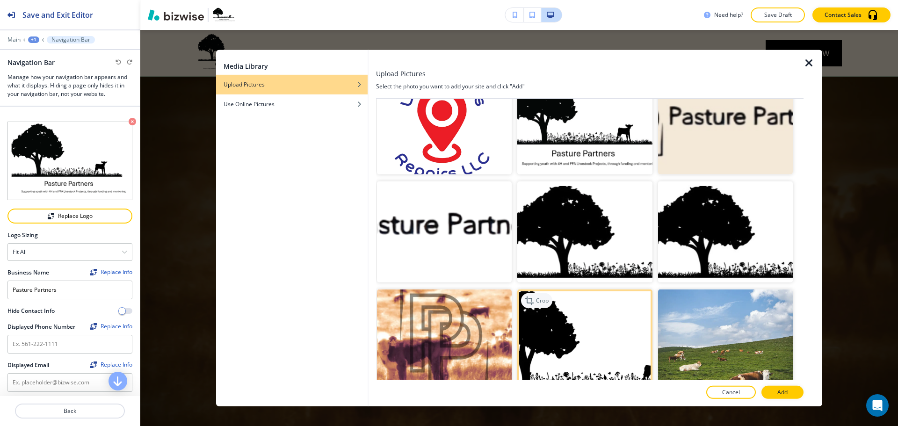
click at [538, 299] on p "Crop" at bounding box center [542, 300] width 13 height 8
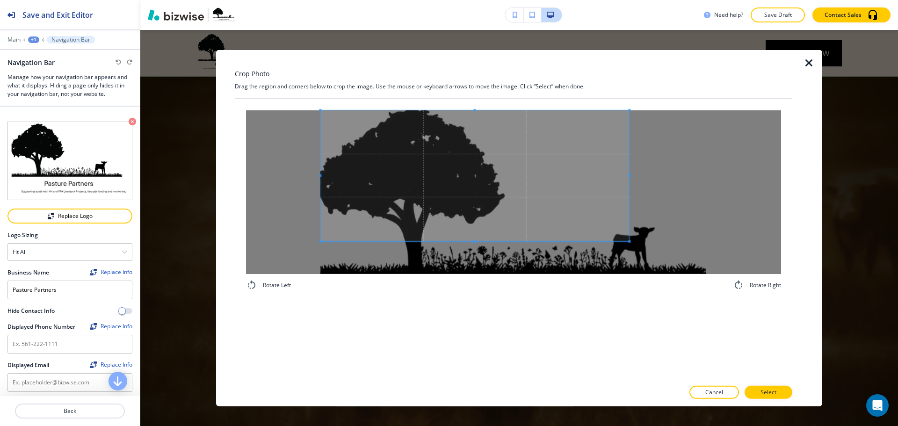
click at [258, 157] on div at bounding box center [513, 192] width 535 height 164
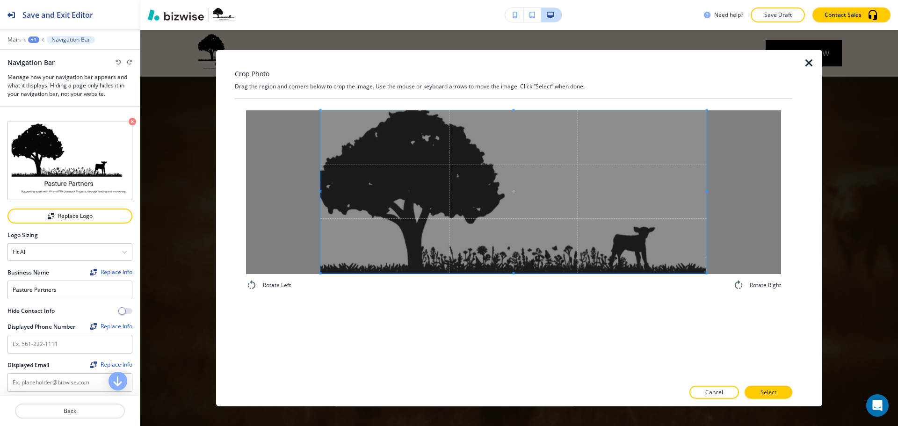
click at [772, 310] on div "Rotate Left Rotate Right" at bounding box center [513, 239] width 557 height 281
click at [752, 393] on button "Select" at bounding box center [768, 392] width 48 height 13
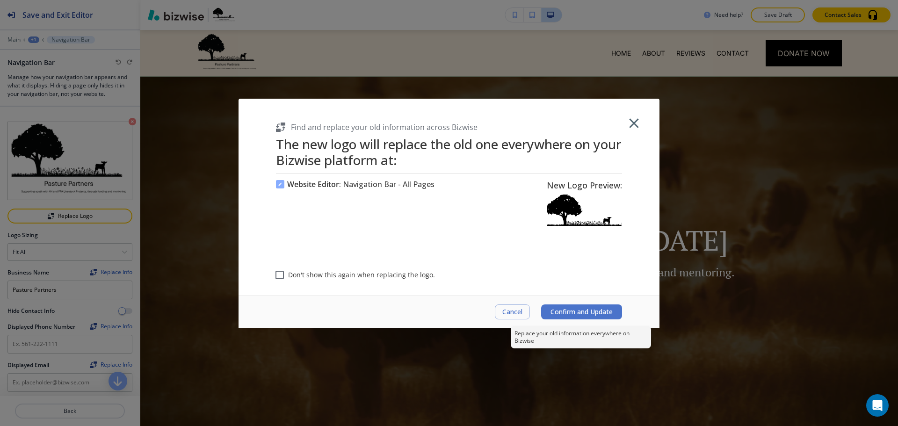
click at [596, 316] on span "Confirm and Update" at bounding box center [581, 311] width 62 height 7
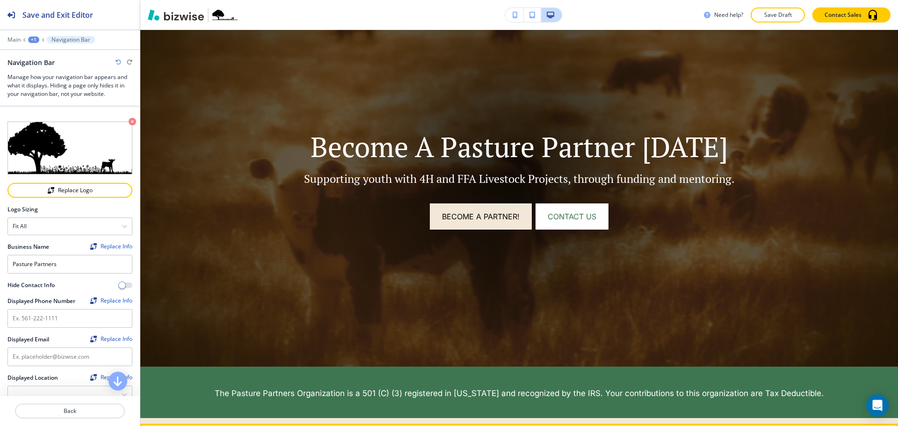
scroll to position [0, 0]
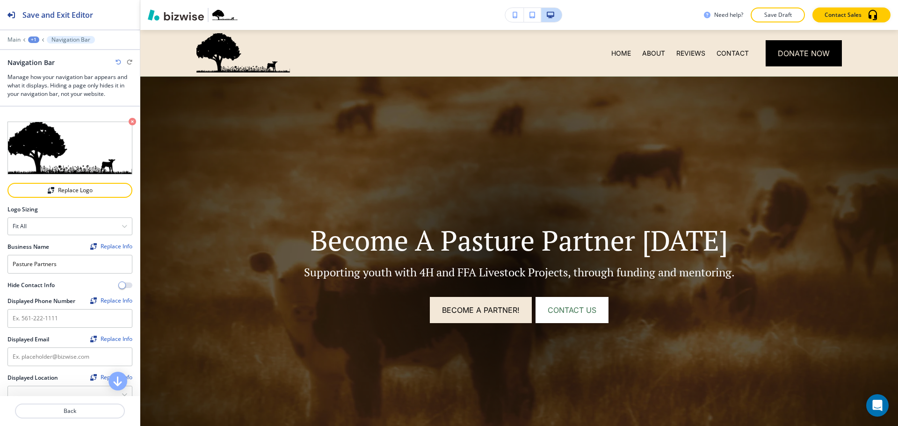
click at [775, 7] on div "Need help? Save Draft Contact Sales" at bounding box center [518, 15] width 757 height 30
click at [771, 11] on p "Save Draft" at bounding box center [778, 15] width 30 height 8
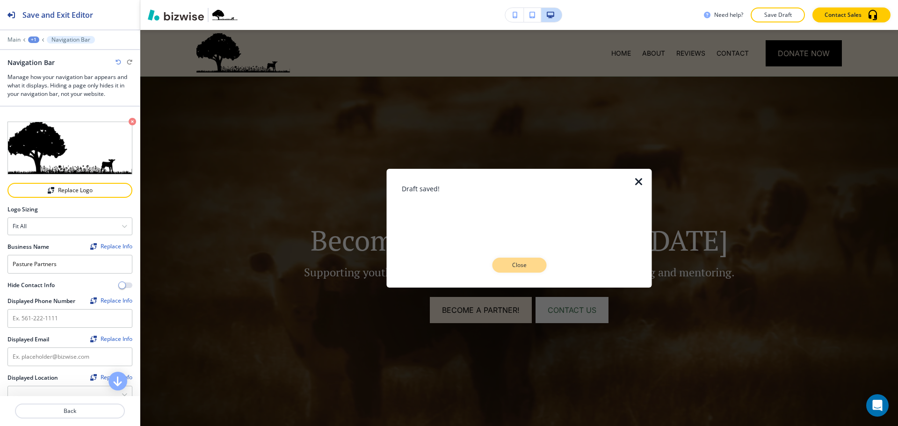
click at [534, 262] on p "Close" at bounding box center [519, 265] width 30 height 8
